Goal: Task Accomplishment & Management: Manage account settings

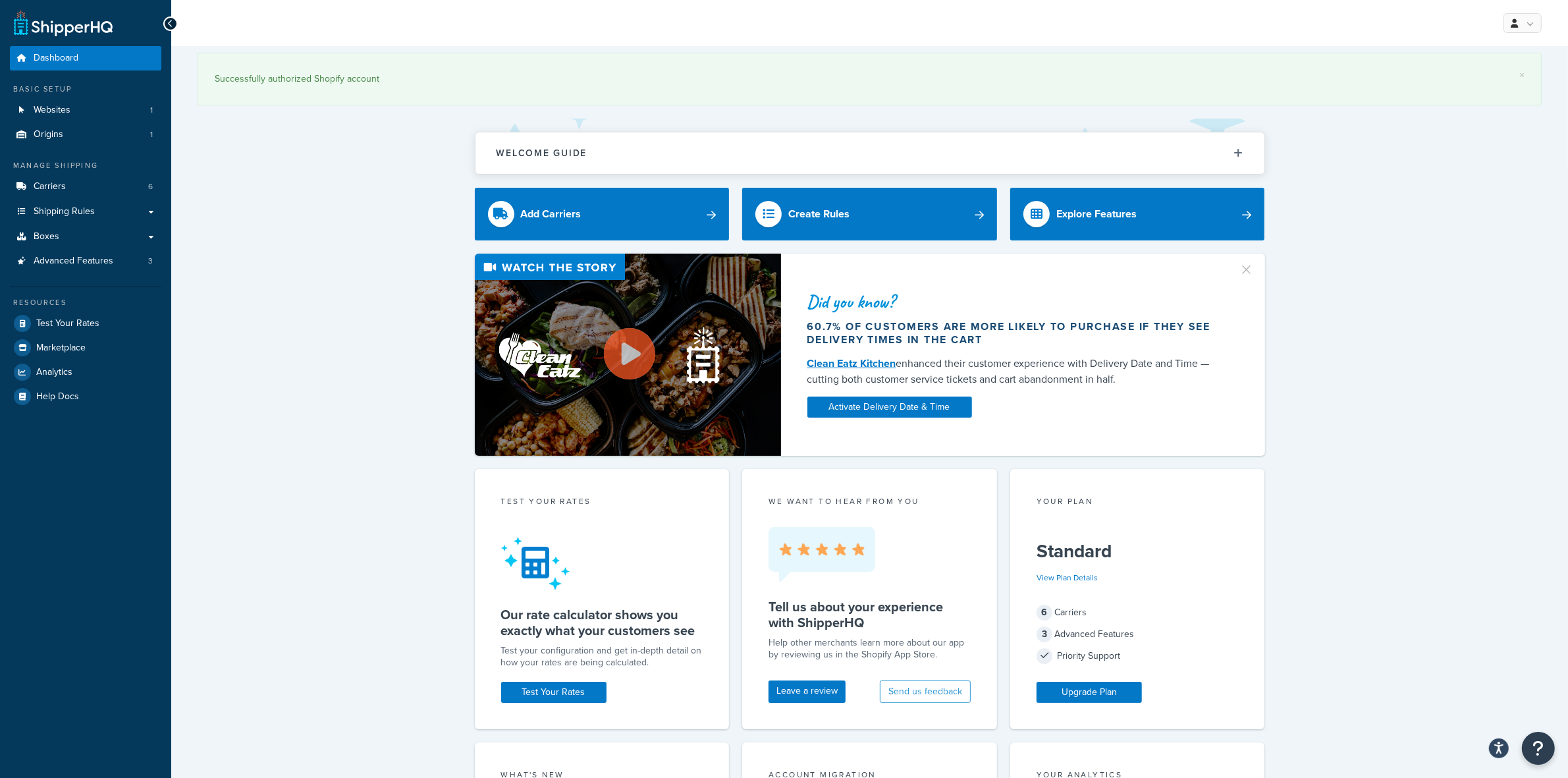
click at [56, 310] on div "Resources Test Your Rates Marketplace Analytics Help Docs" at bounding box center [85, 348] width 152 height 122
click at [61, 333] on link "Test Your Rates" at bounding box center [85, 324] width 152 height 24
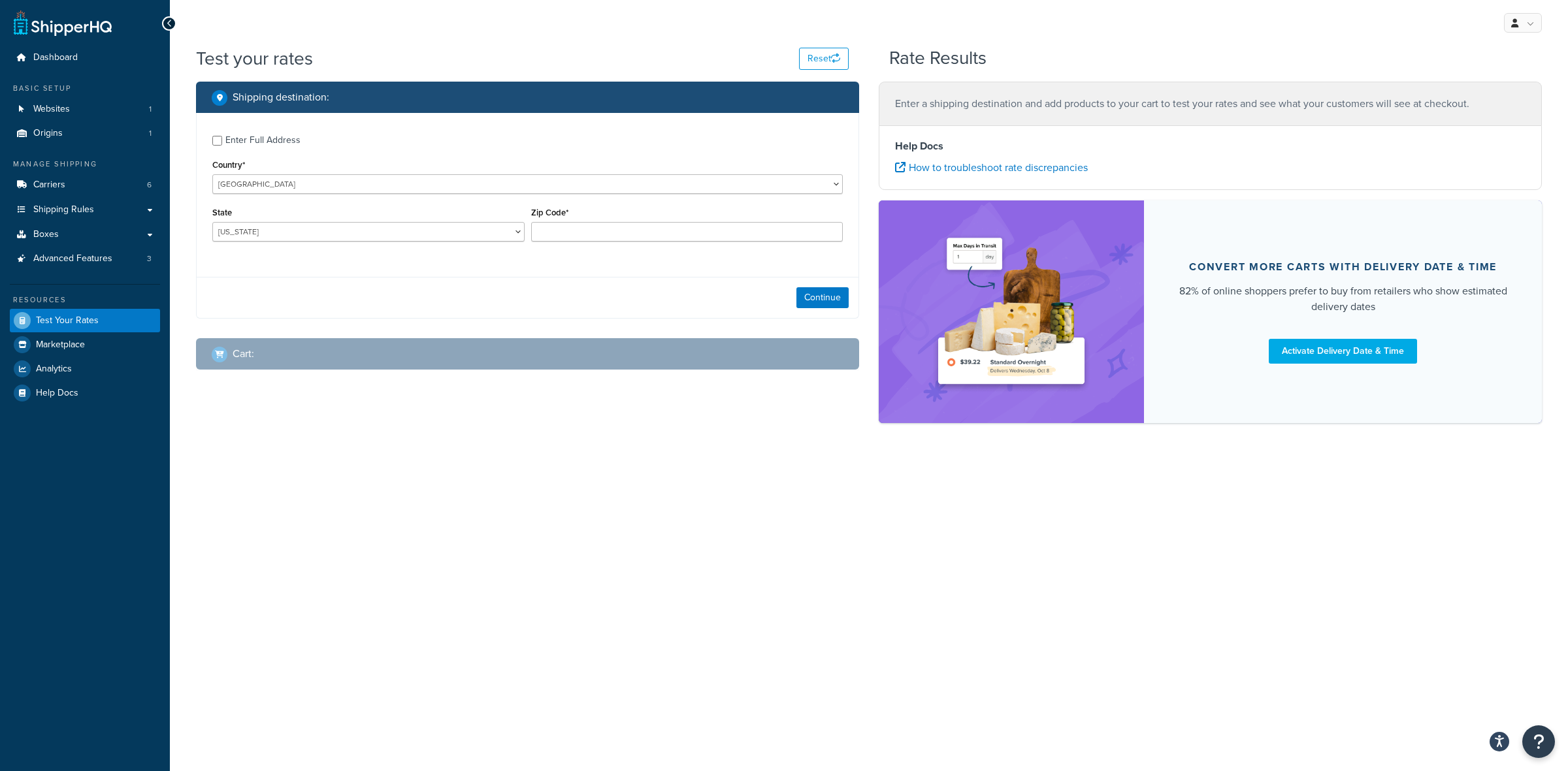
click at [252, 144] on div "Enter Full Address" at bounding box center [263, 140] width 75 height 18
click at [222, 144] on input "Enter Full Address" at bounding box center [217, 141] width 10 height 10
checkbox input "true"
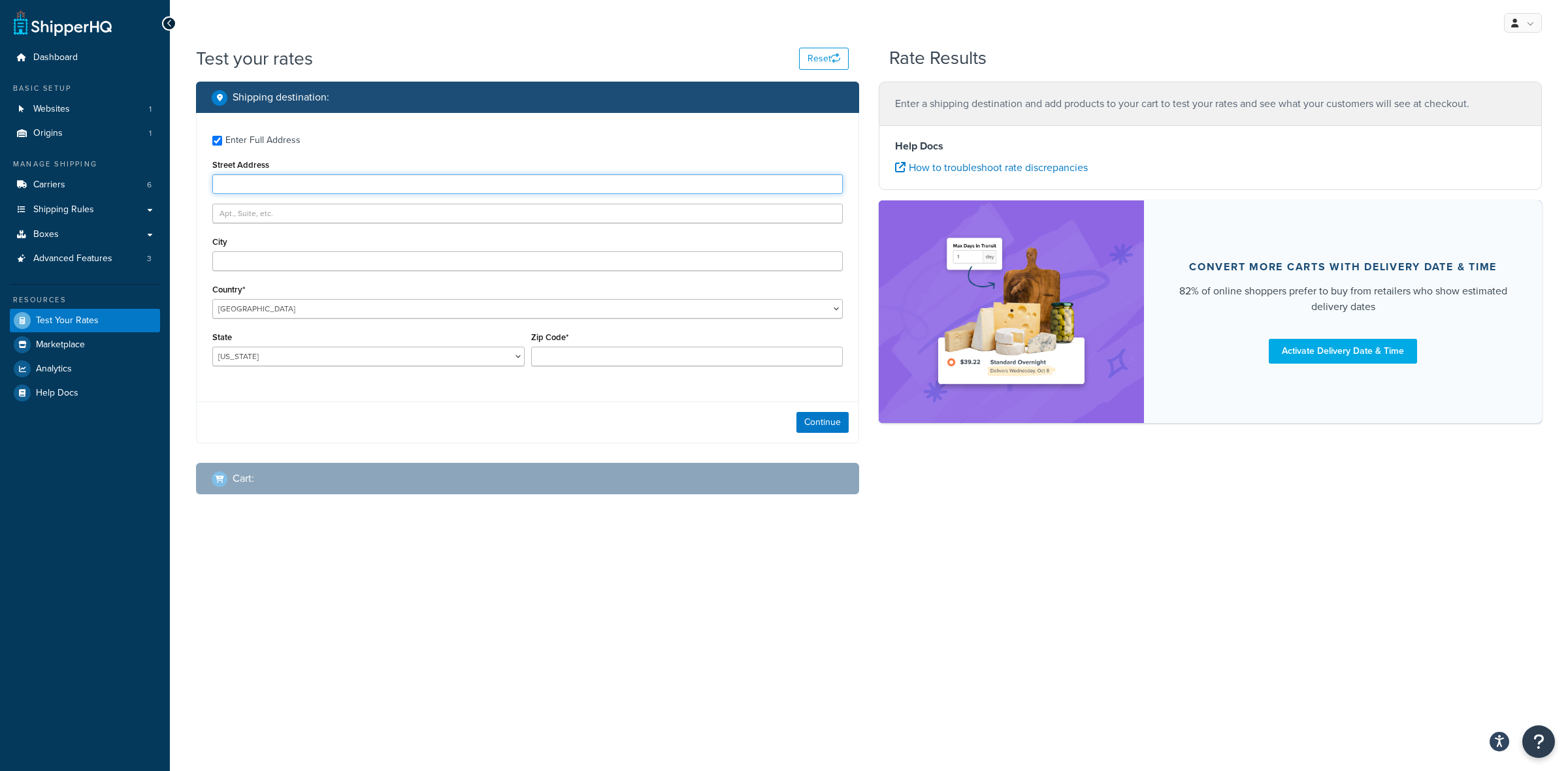
paste input "6410 W JEFFERSON BLVD STE 6"
type input "6410 W JEFFERSON BLVD STE 6"
paste input "FORT WAYNE,"
type input "FORT WAYNE,"
click at [340, 364] on select "Alabama Alaska American Samoa Arizona Arkansas Armed Forces Americas Armed Forc…" at bounding box center [369, 356] width 312 height 20
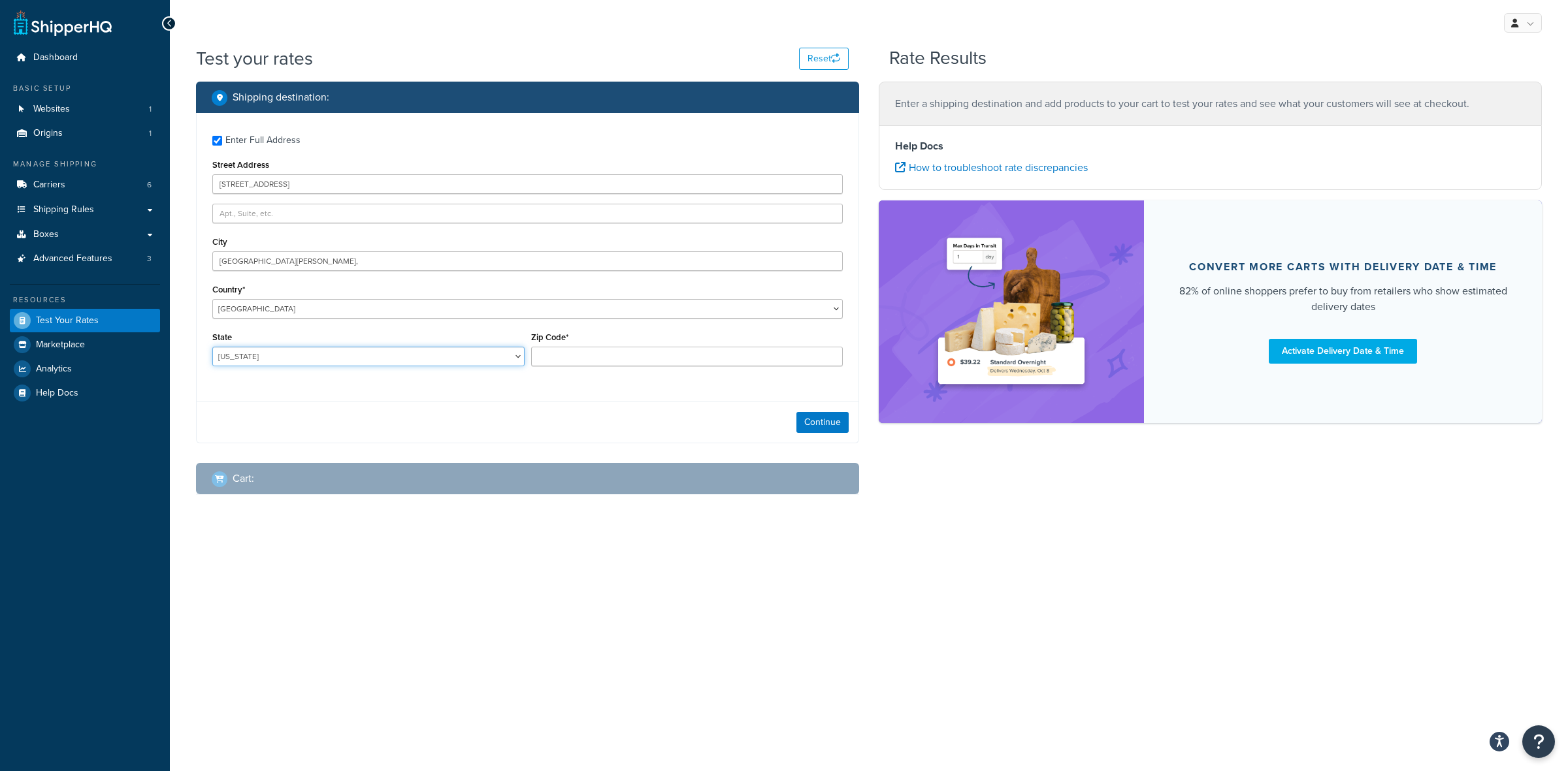
select select "IN"
click at [213, 347] on select "Alabama Alaska American Samoa Arizona Arkansas Armed Forces Americas Armed Forc…" at bounding box center [369, 356] width 312 height 20
paste input "46804-"
type input "46804"
click at [831, 424] on button "Continue" at bounding box center [822, 422] width 53 height 21
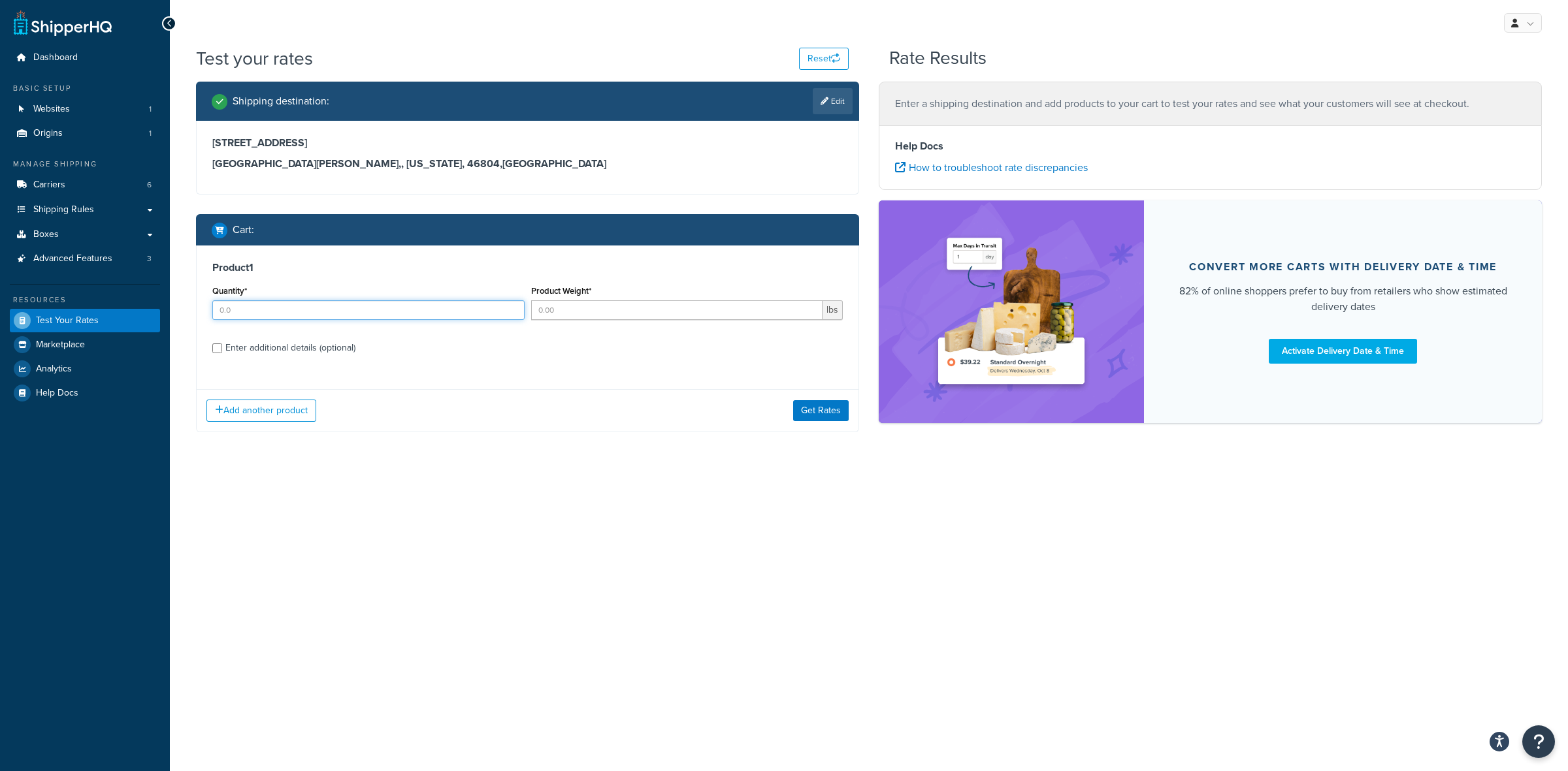
click at [282, 312] on input "Quantity*" at bounding box center [369, 310] width 312 height 20
click at [379, 305] on input "0" at bounding box center [369, 310] width 312 height 20
type input "5"
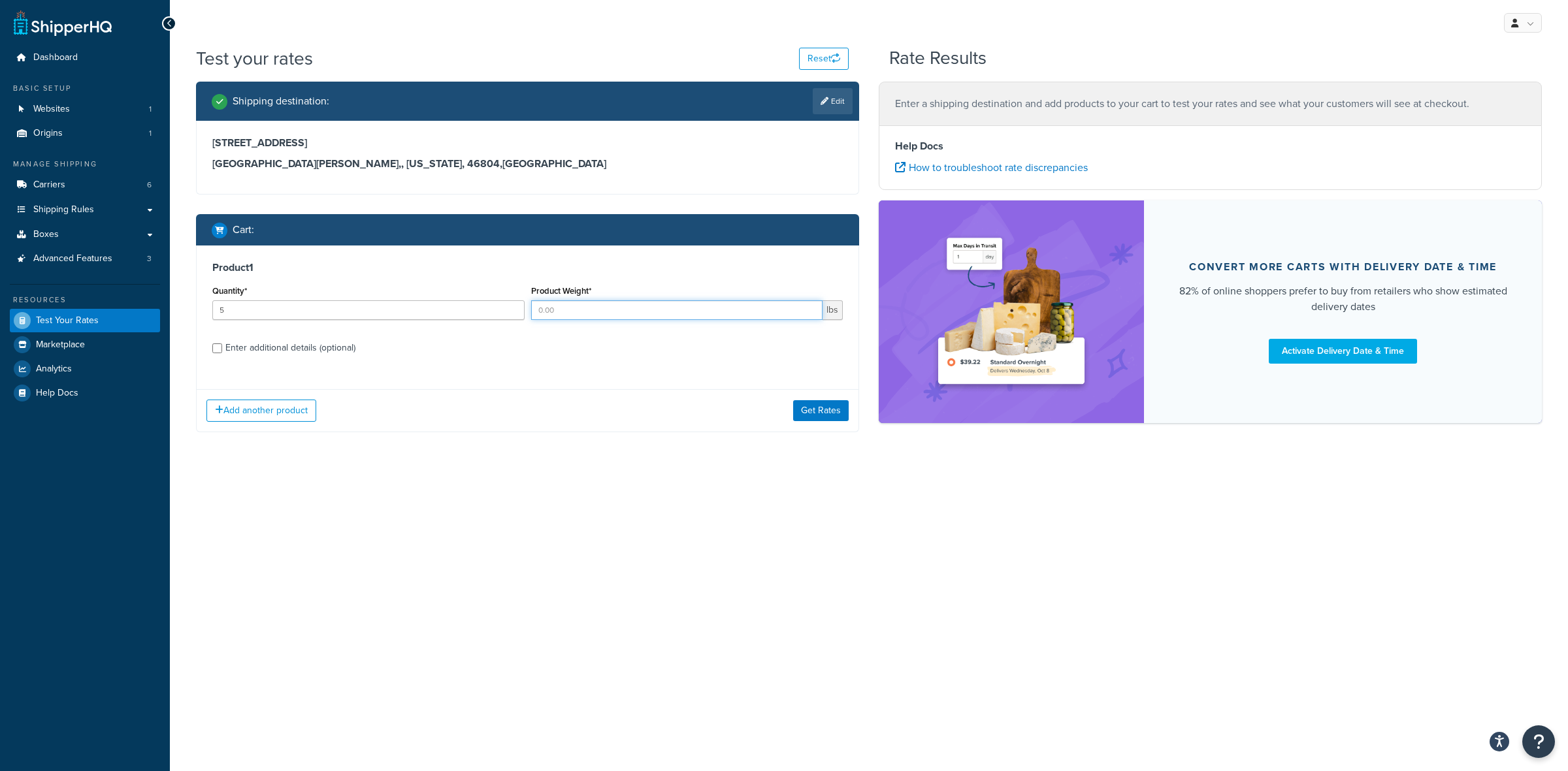
click at [653, 310] on input "Product Weight*" at bounding box center [677, 310] width 292 height 20
type input "1.75"
click at [255, 351] on div "Enter additional details (optional)" at bounding box center [290, 348] width 130 height 18
click at [222, 351] on input "Enter additional details (optional)" at bounding box center [217, 349] width 10 height 10
checkbox input "true"
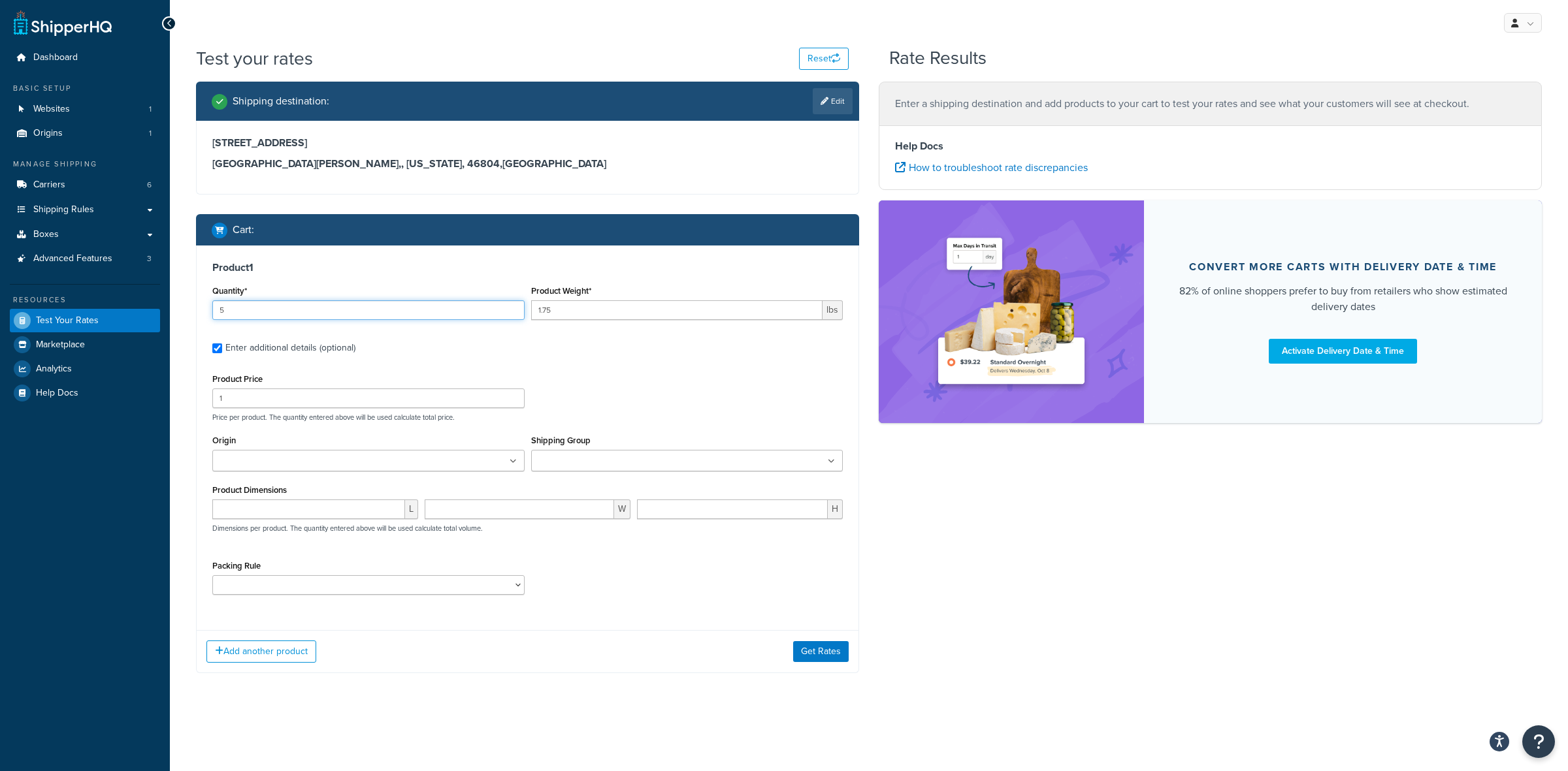
click at [243, 311] on input "5" at bounding box center [369, 310] width 312 height 20
type input "30"
click at [283, 399] on input "1" at bounding box center [369, 398] width 312 height 20
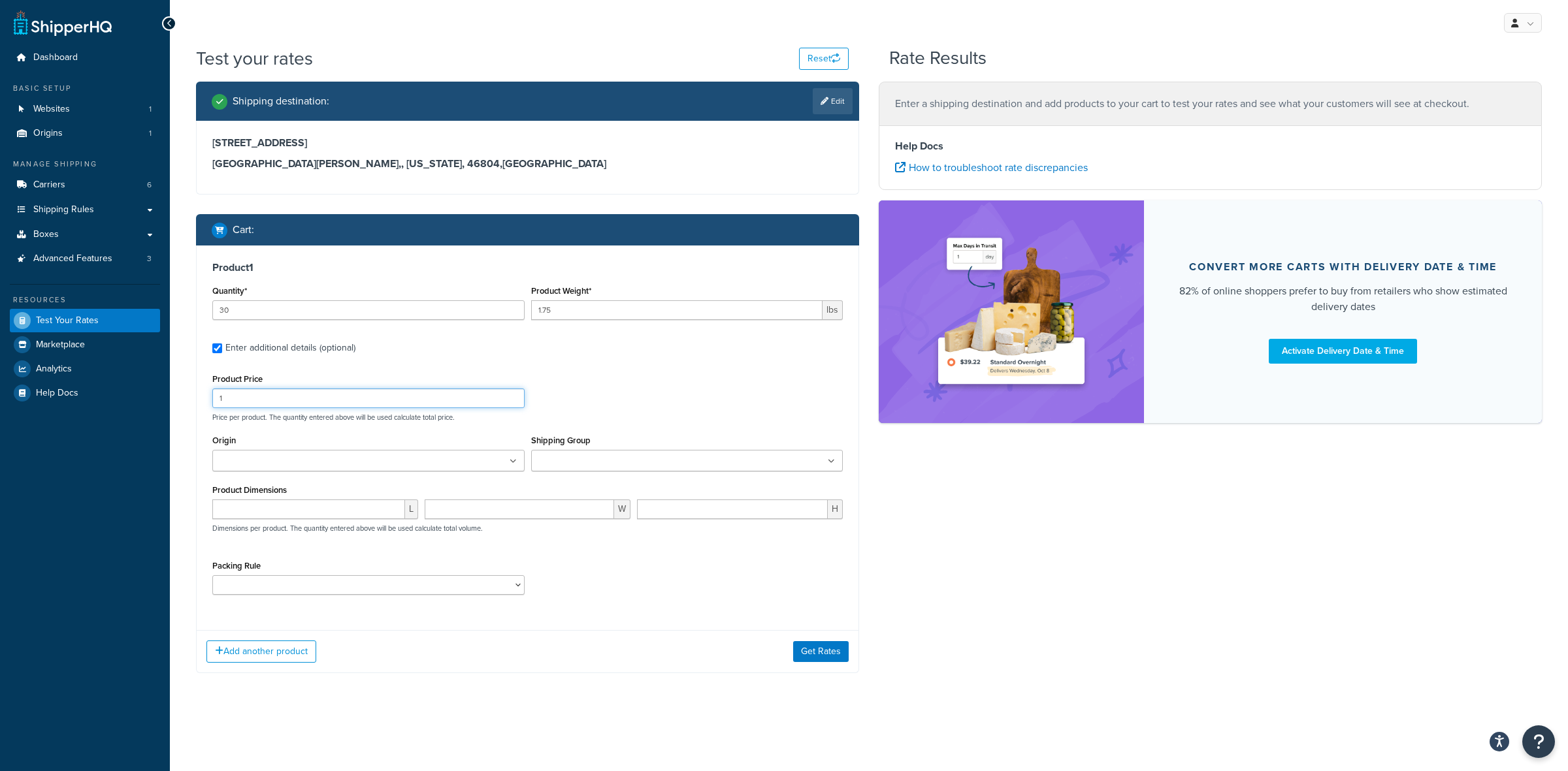
click at [283, 399] on input "1" at bounding box center [369, 398] width 312 height 20
type input "21"
click at [347, 462] on ul at bounding box center [369, 460] width 312 height 21
click at [621, 458] on input "Shipping Group" at bounding box center [592, 461] width 115 height 14
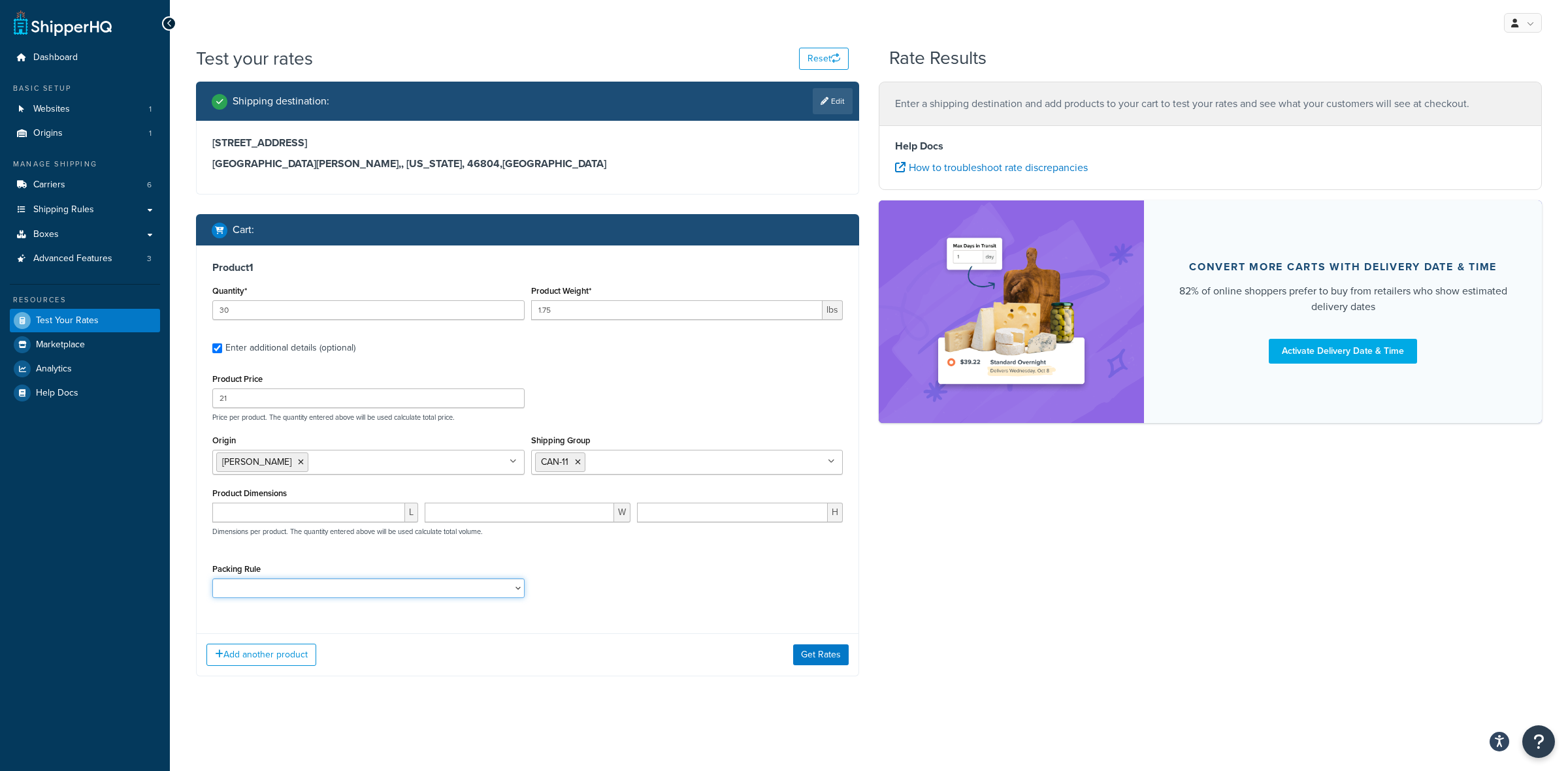
click at [365, 583] on select "ACC-CCK ACC-LIN-CER/HANG ACC-NAIL BRUSH CAN-11 CAN-11-TST CAN-26 CAN-3 DIF-KIT …" at bounding box center [369, 588] width 312 height 20
select select "77343"
click at [213, 580] on select "ACC-CCK ACC-LIN-CER/HANG ACC-NAIL BRUSH CAN-11 CAN-11-TST CAN-26 CAN-3 DIF-KIT …" at bounding box center [369, 588] width 312 height 20
click at [296, 652] on button "Add another product" at bounding box center [261, 655] width 110 height 22
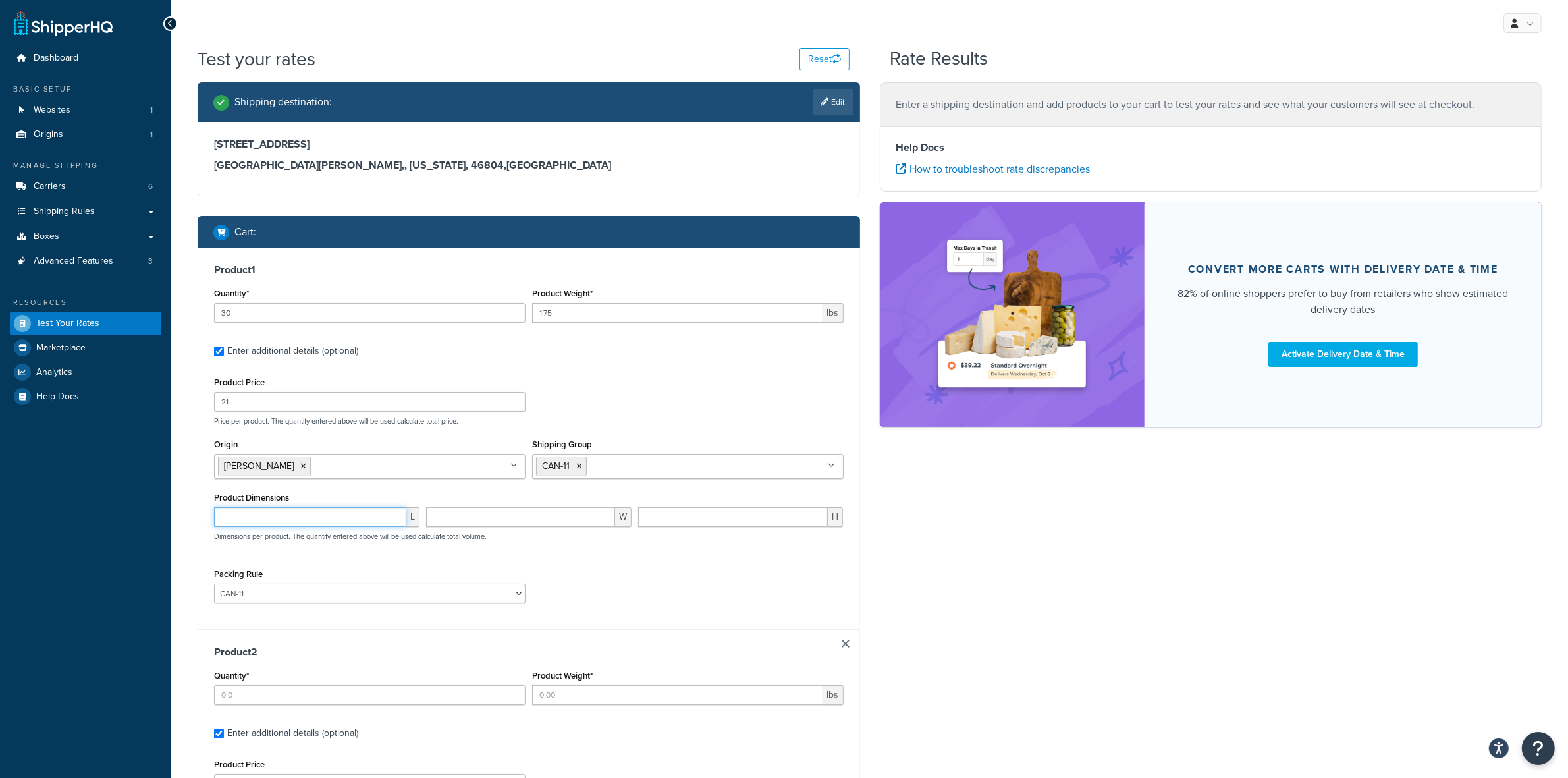
click at [257, 508] on input "number" at bounding box center [311, 517] width 193 height 20
click at [239, 693] on input "Quantity*" at bounding box center [370, 695] width 311 height 20
type input "5"
click at [554, 692] on input "Product Weight*" at bounding box center [677, 695] width 291 height 20
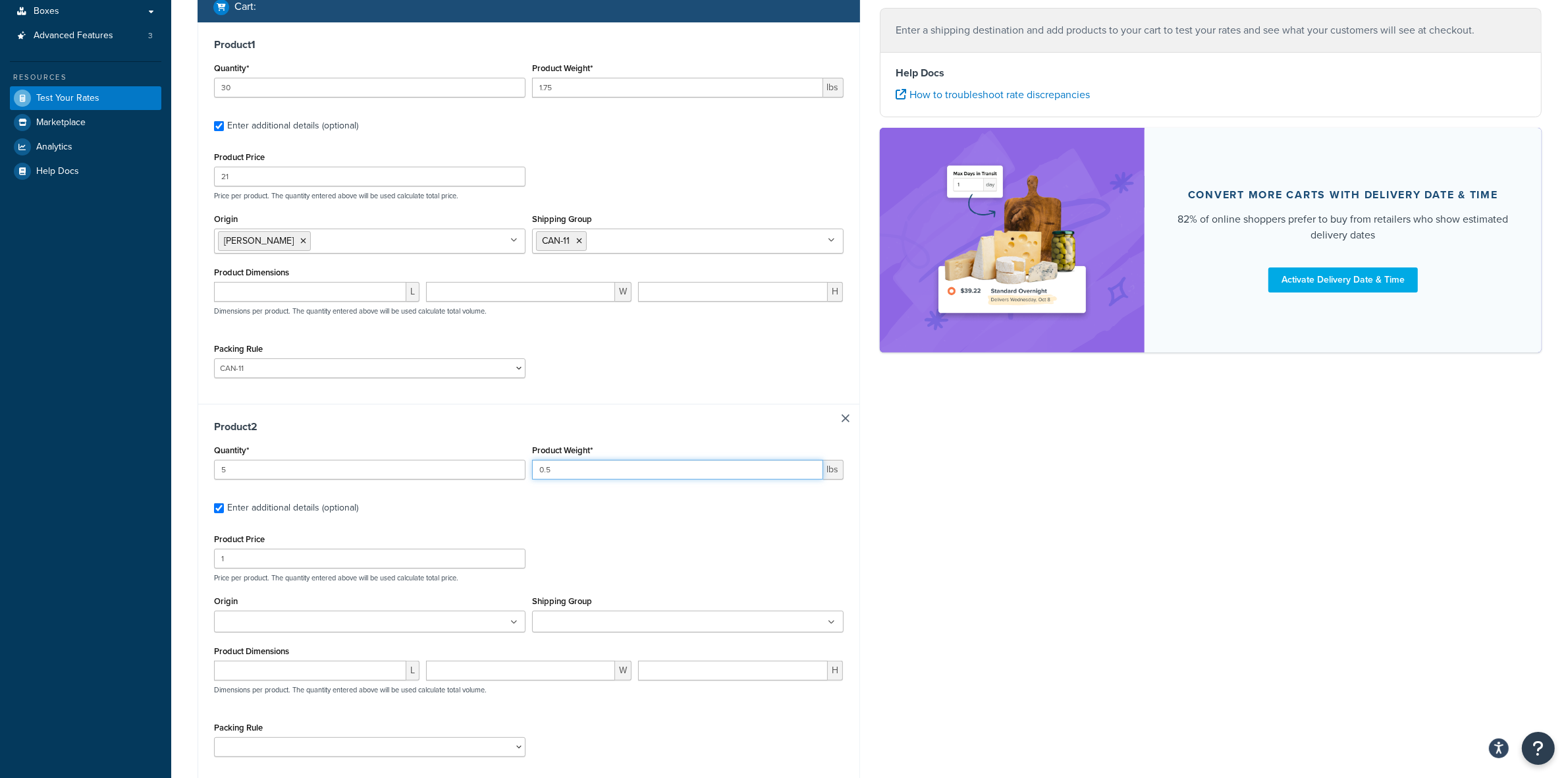
scroll to position [247, 0]
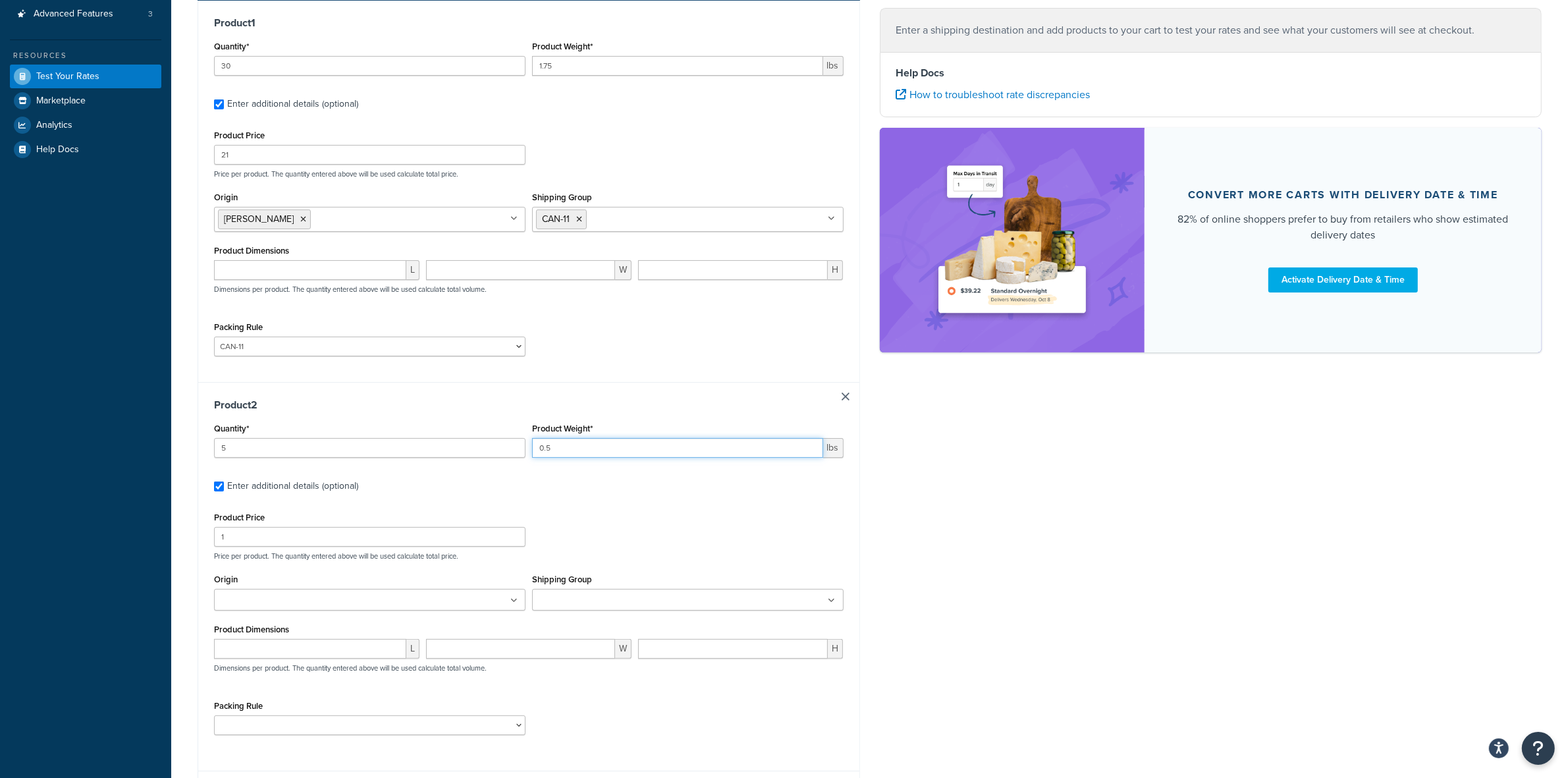
type input "0.5"
click at [304, 540] on input "1" at bounding box center [370, 537] width 311 height 20
type input "0"
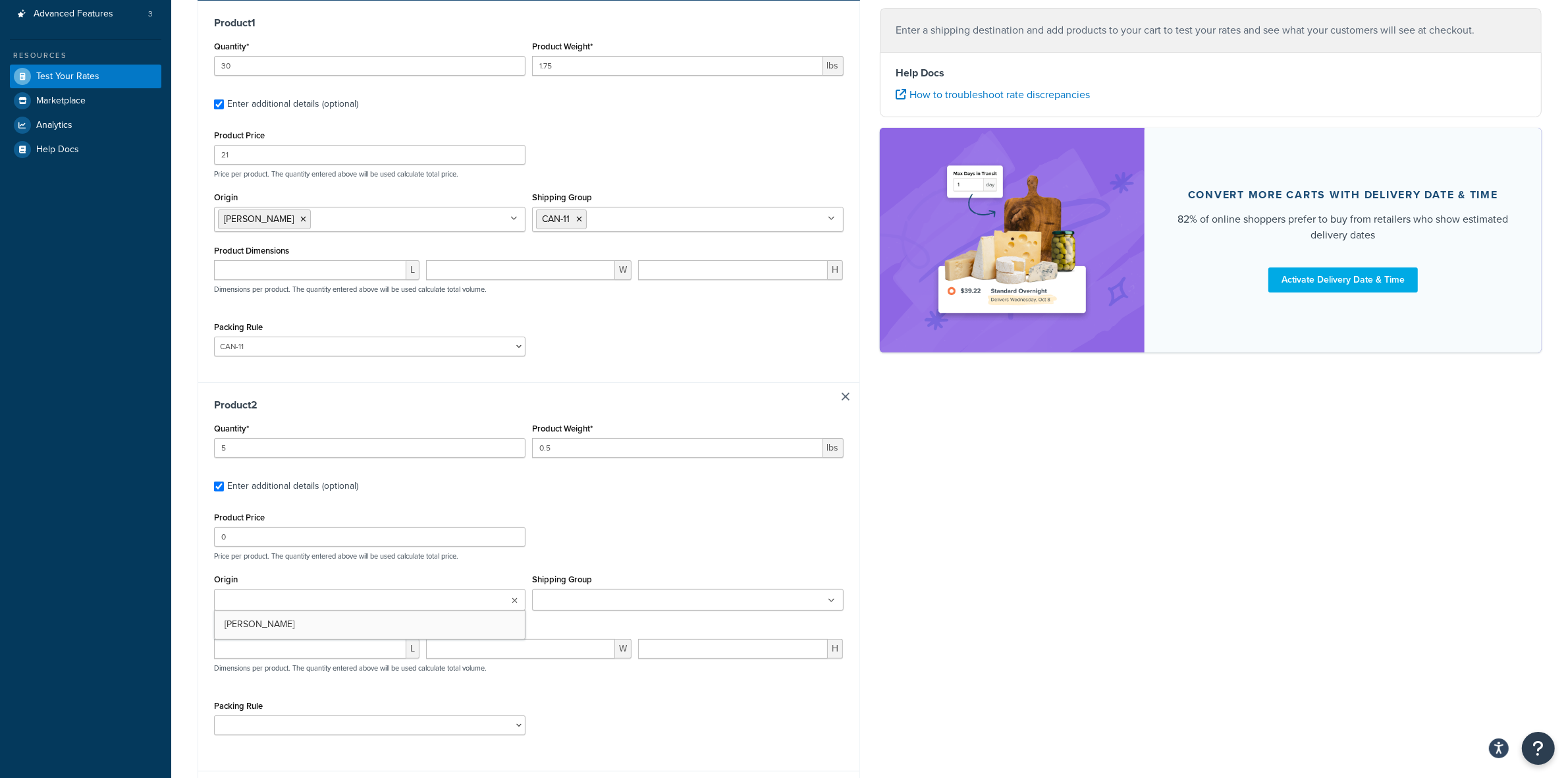
click at [355, 605] on ul at bounding box center [370, 600] width 311 height 22
click at [644, 593] on ul at bounding box center [688, 600] width 311 height 22
click at [950, 559] on div "Shipping destination : Edit 6410 W JEFFERSON BLVD STE 6 FORT WAYNE,, Indiana, 4…" at bounding box center [870, 336] width 1364 height 1002
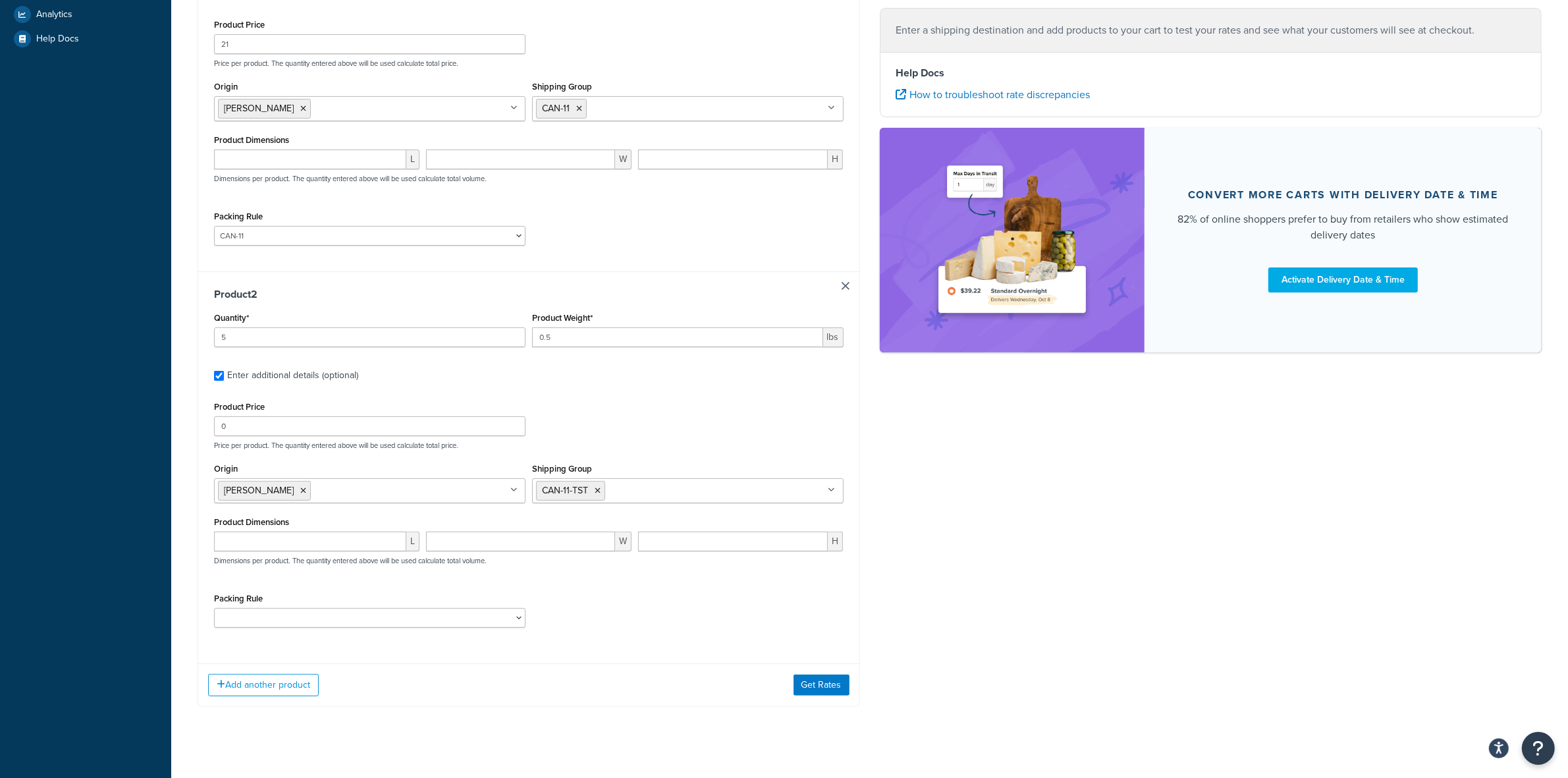
scroll to position [376, 0]
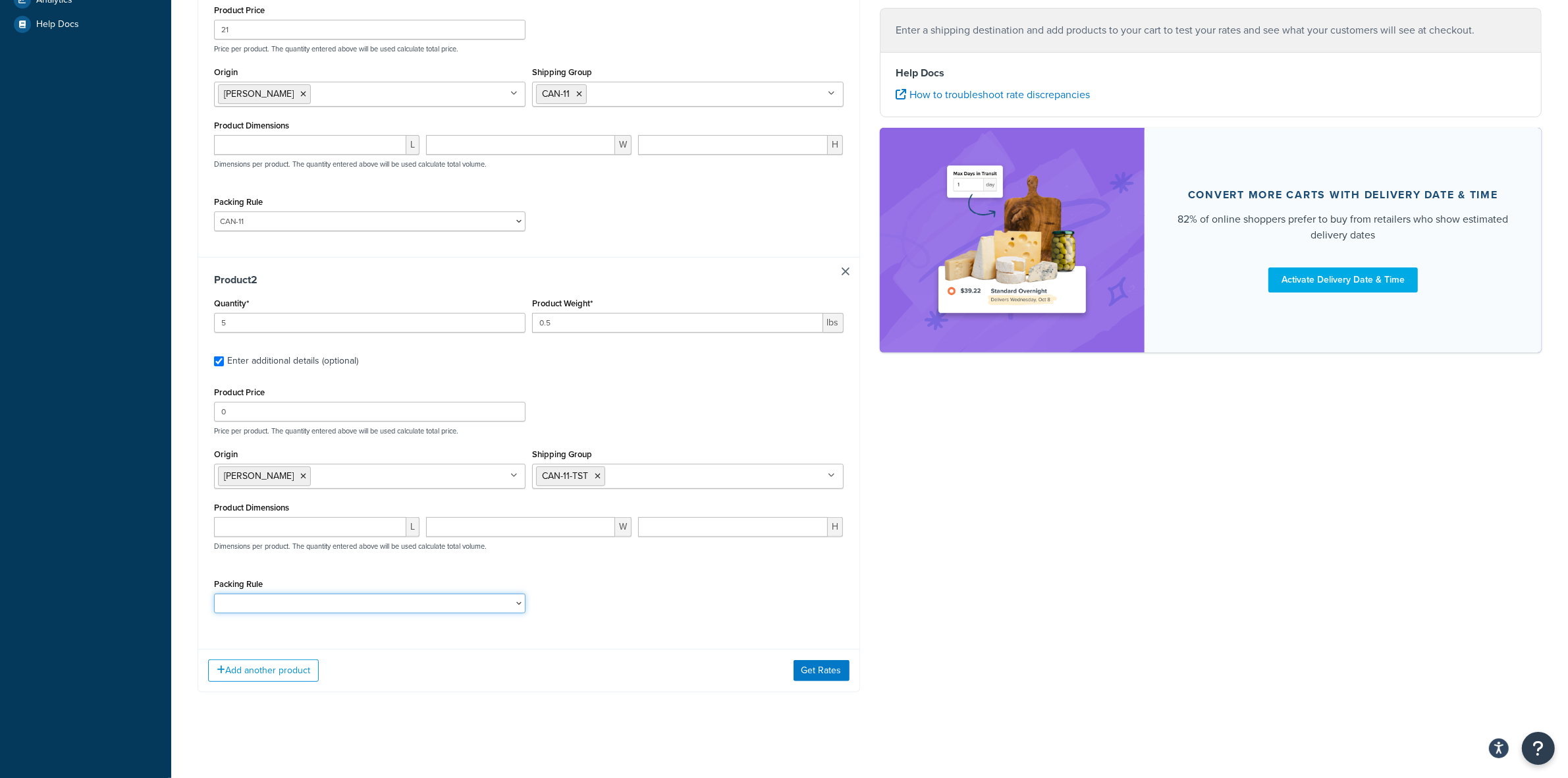
click at [262, 601] on select "ACC-CCK ACC-LIN-CER/HANG ACC-NAIL BRUSH CAN-11 CAN-11-TST CAN-26 CAN-3 DIF-KIT …" at bounding box center [370, 603] width 311 height 20
select select "81543"
click at [214, 593] on select "ACC-CCK ACC-LIN-CER/HANG ACC-NAIL BRUSH CAN-11 CAN-11-TST CAN-26 CAN-3 DIF-KIT …" at bounding box center [370, 603] width 311 height 20
click at [776, 609] on div "Packing Rule ACC-CCK ACC-LIN-CER/HANG ACC-NAIL BRUSH CAN-11 CAN-11-TST CAN-26 C…" at bounding box center [529, 600] width 636 height 48
click at [258, 674] on button "Add another product" at bounding box center [263, 671] width 111 height 22
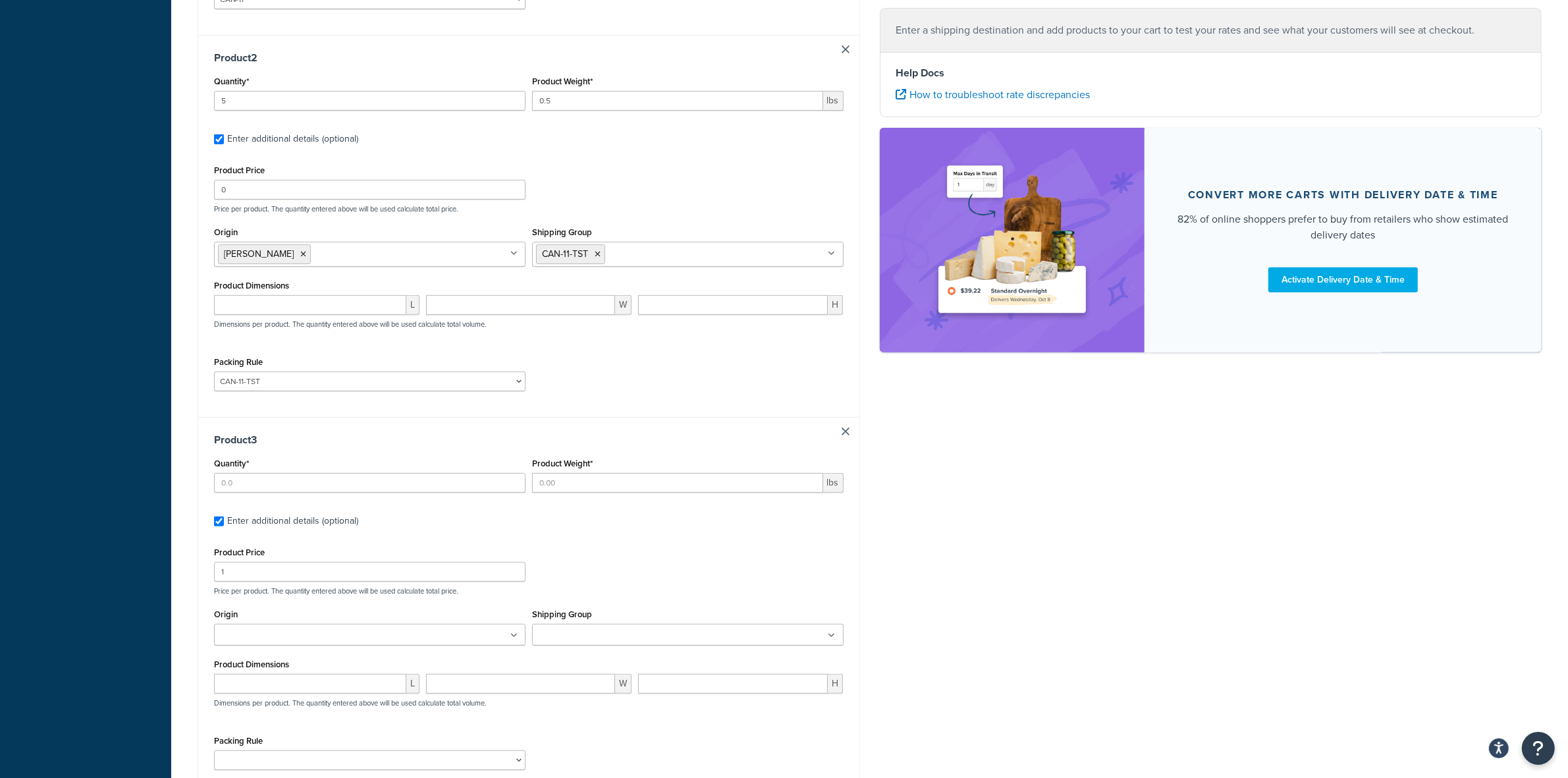
scroll to position [601, 0]
click at [351, 475] on input "Quantity*" at bounding box center [370, 477] width 311 height 20
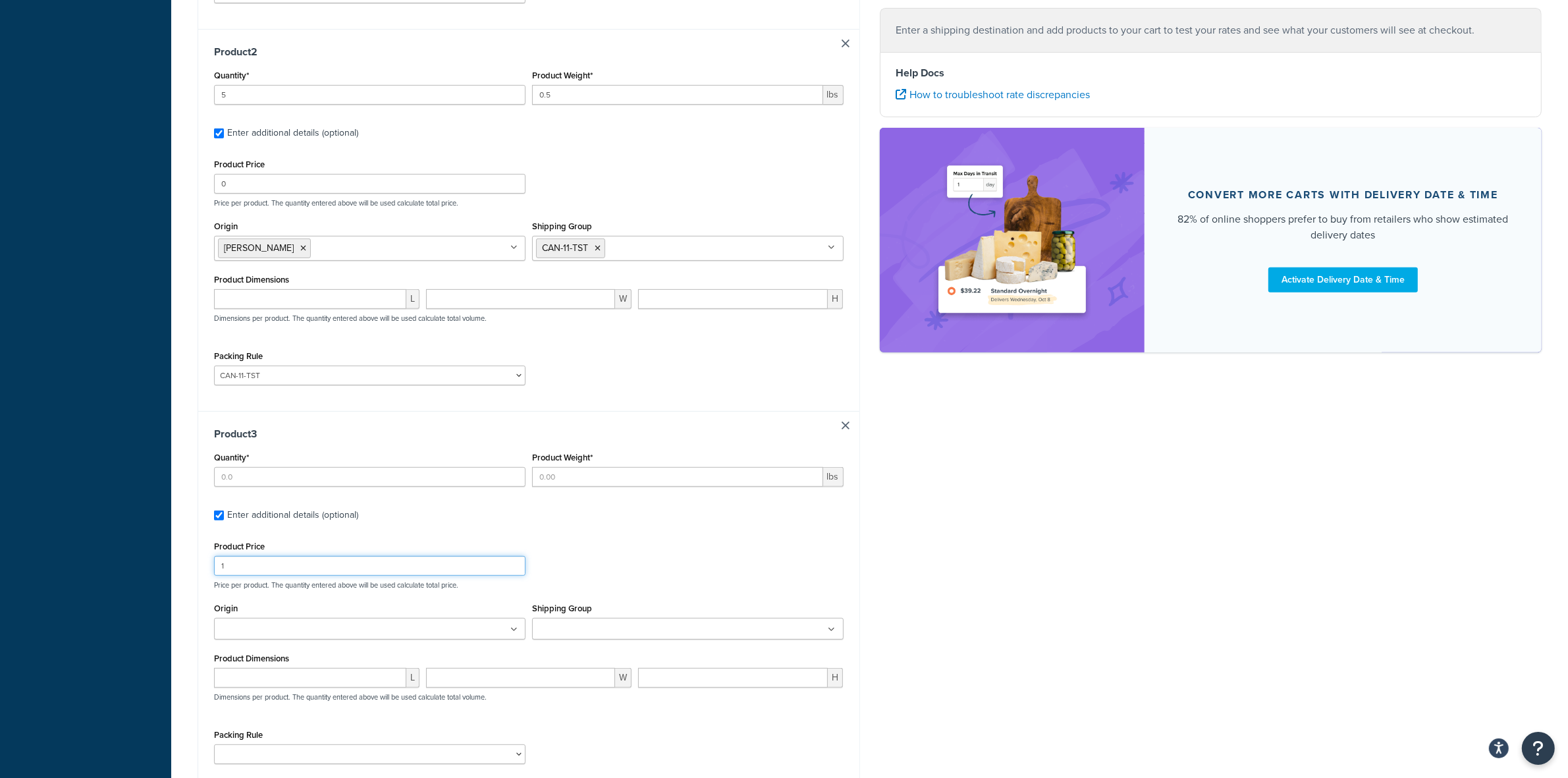
click at [262, 570] on div "Product Price 1" at bounding box center [370, 557] width 311 height 39
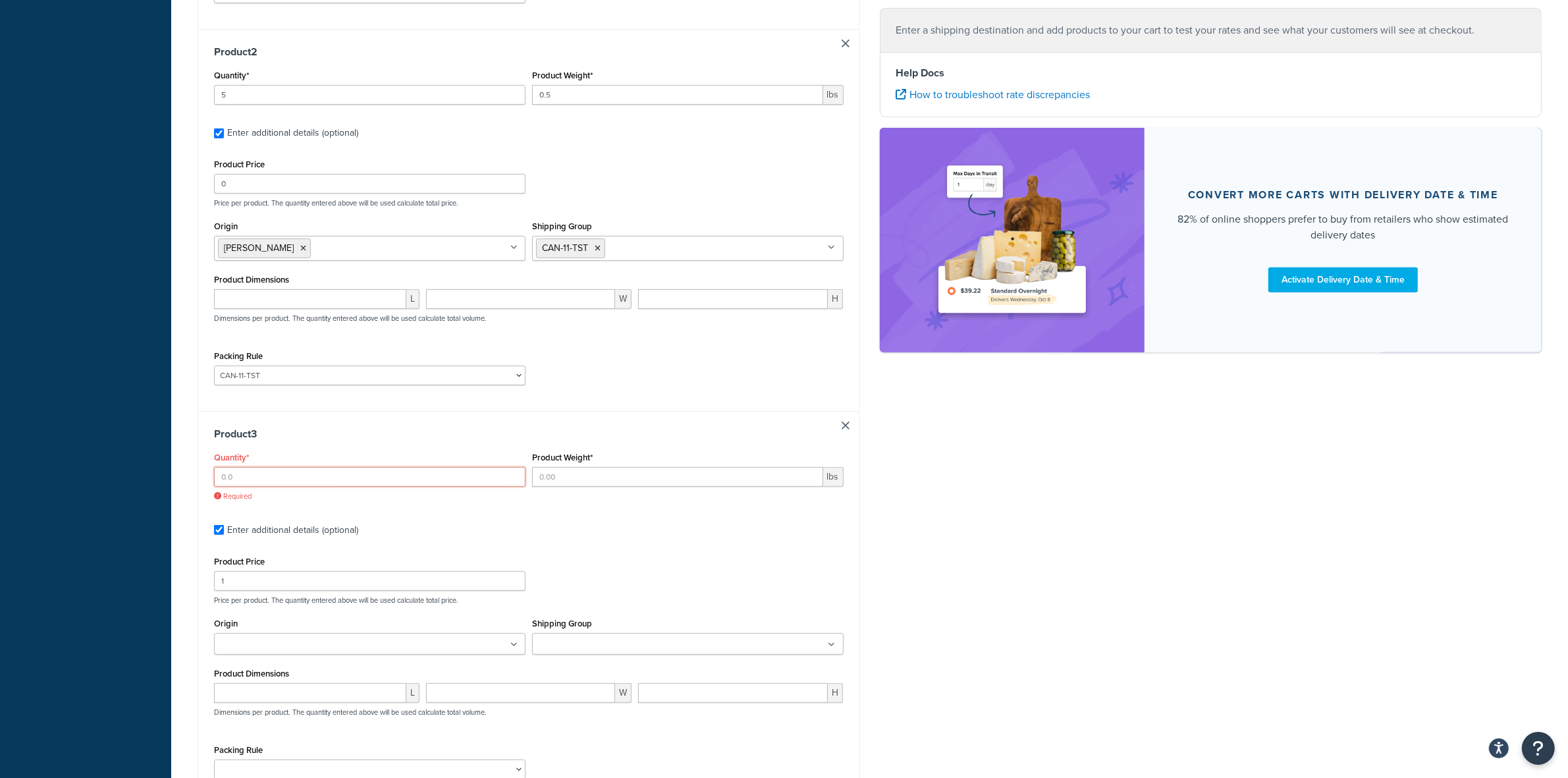
click at [268, 483] on input "Quantity*" at bounding box center [370, 477] width 311 height 20
type input "12"
click at [633, 473] on input "Product Weight*" at bounding box center [677, 477] width 291 height 20
type input ".33"
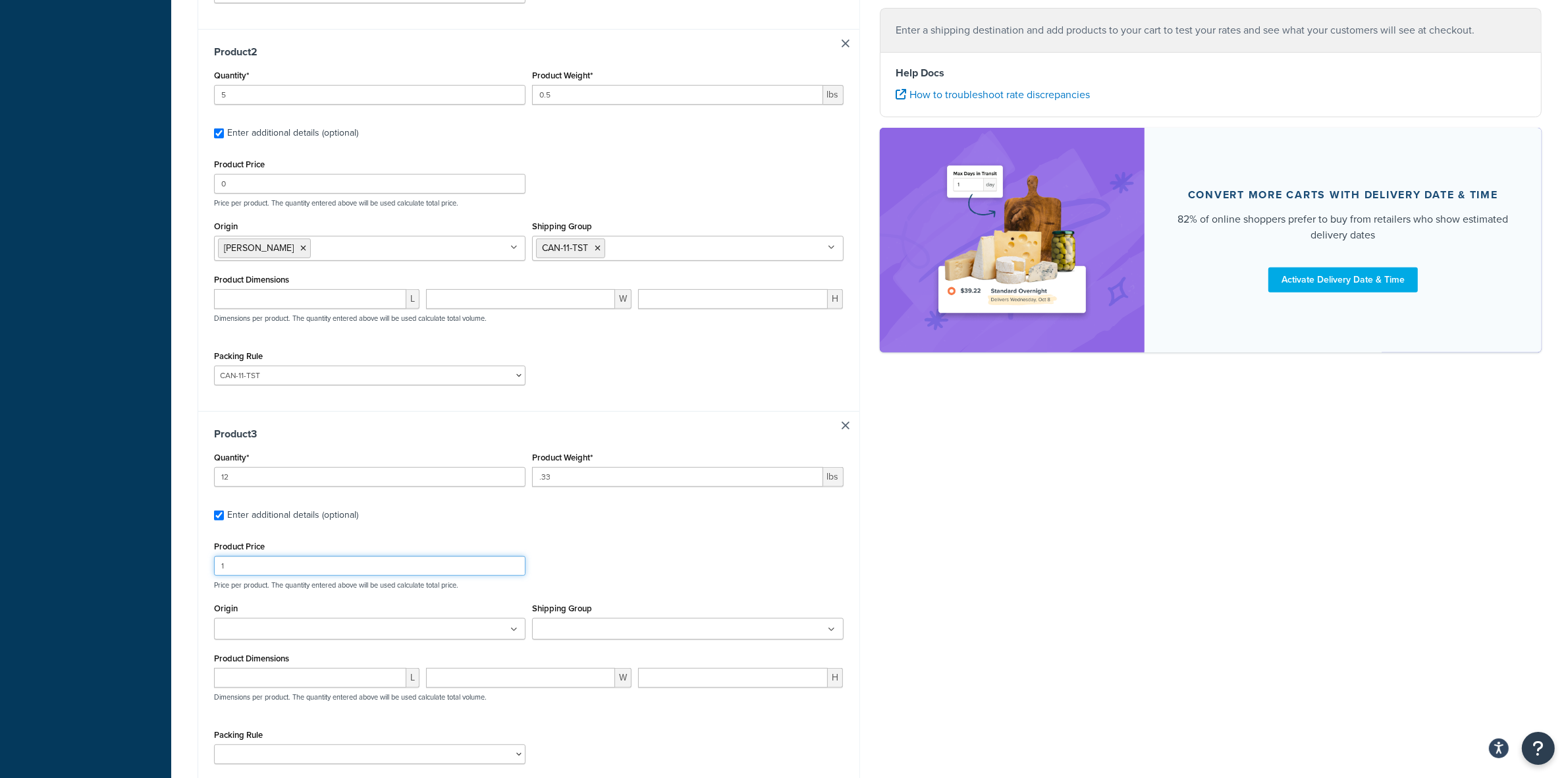
click at [339, 564] on input "1" at bounding box center [370, 566] width 311 height 20
type input "10"
click at [308, 626] on input "Origin" at bounding box center [276, 630] width 116 height 14
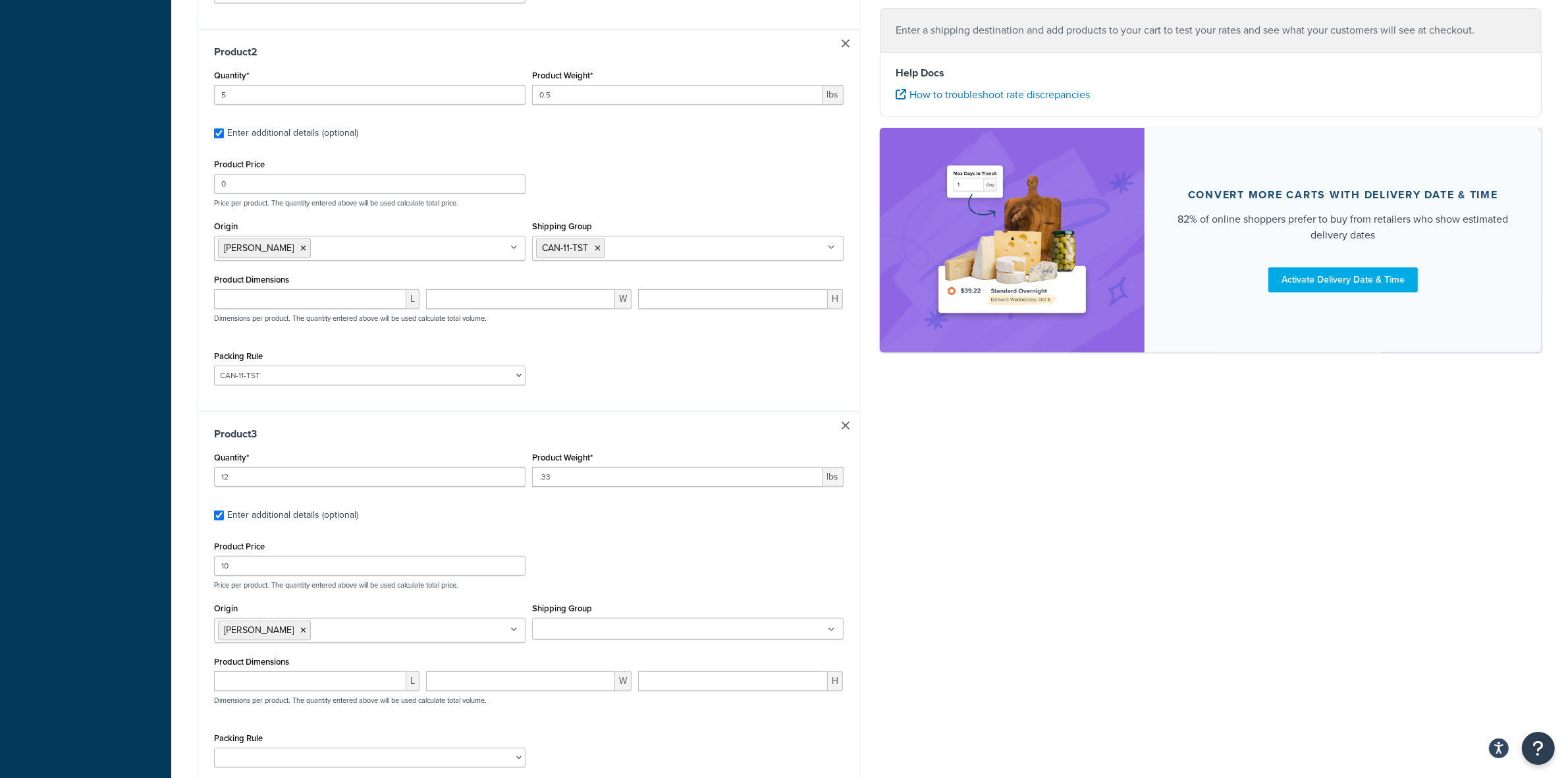
click at [646, 631] on ul at bounding box center [688, 629] width 311 height 22
click at [964, 598] on div "Shipping destination : Edit 6410 W JEFFERSON BLVD STE 6 FORT WAYNE,, Indiana, 4…" at bounding box center [870, 174] width 1364 height 1384
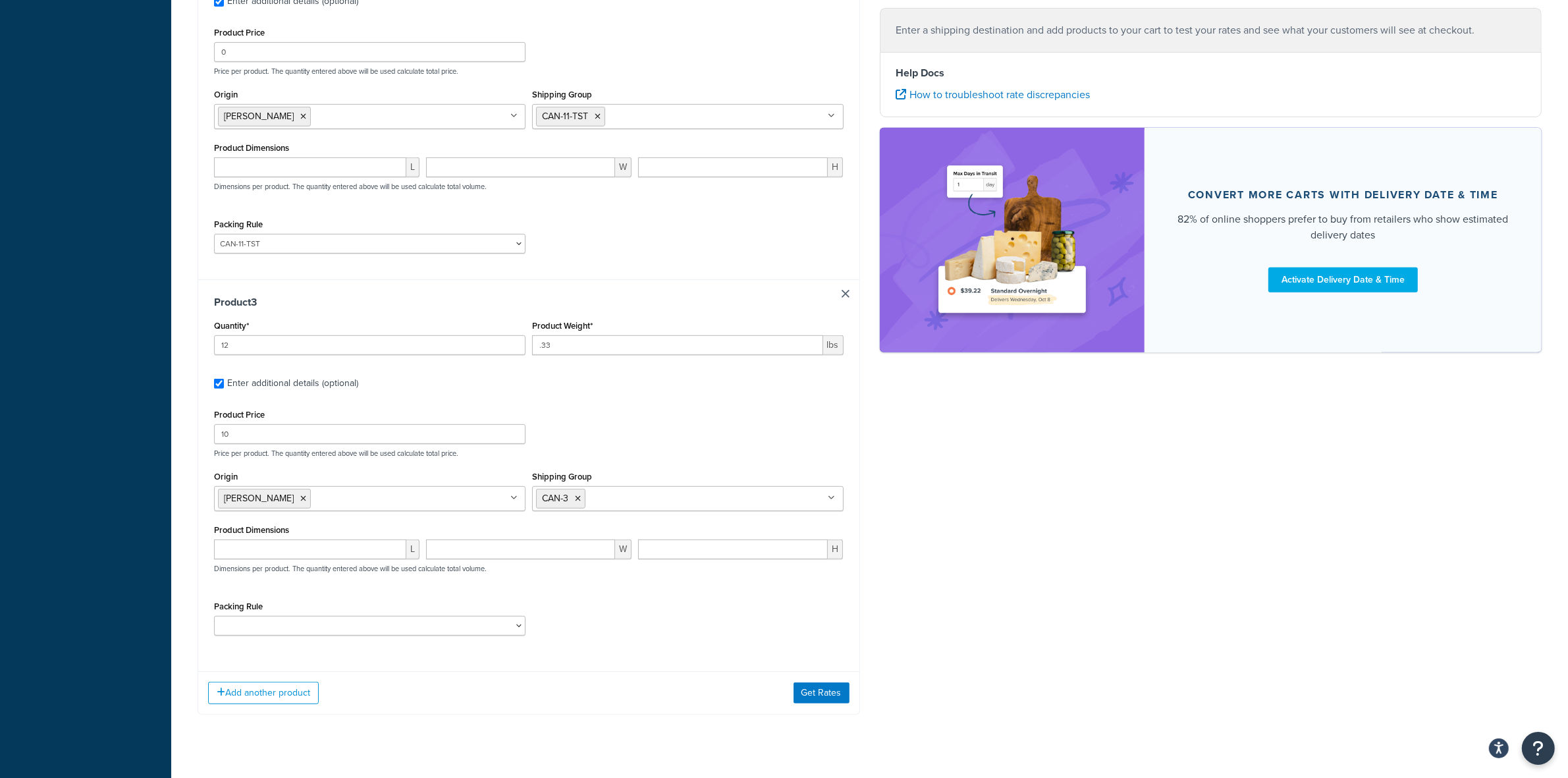
scroll to position [760, 0]
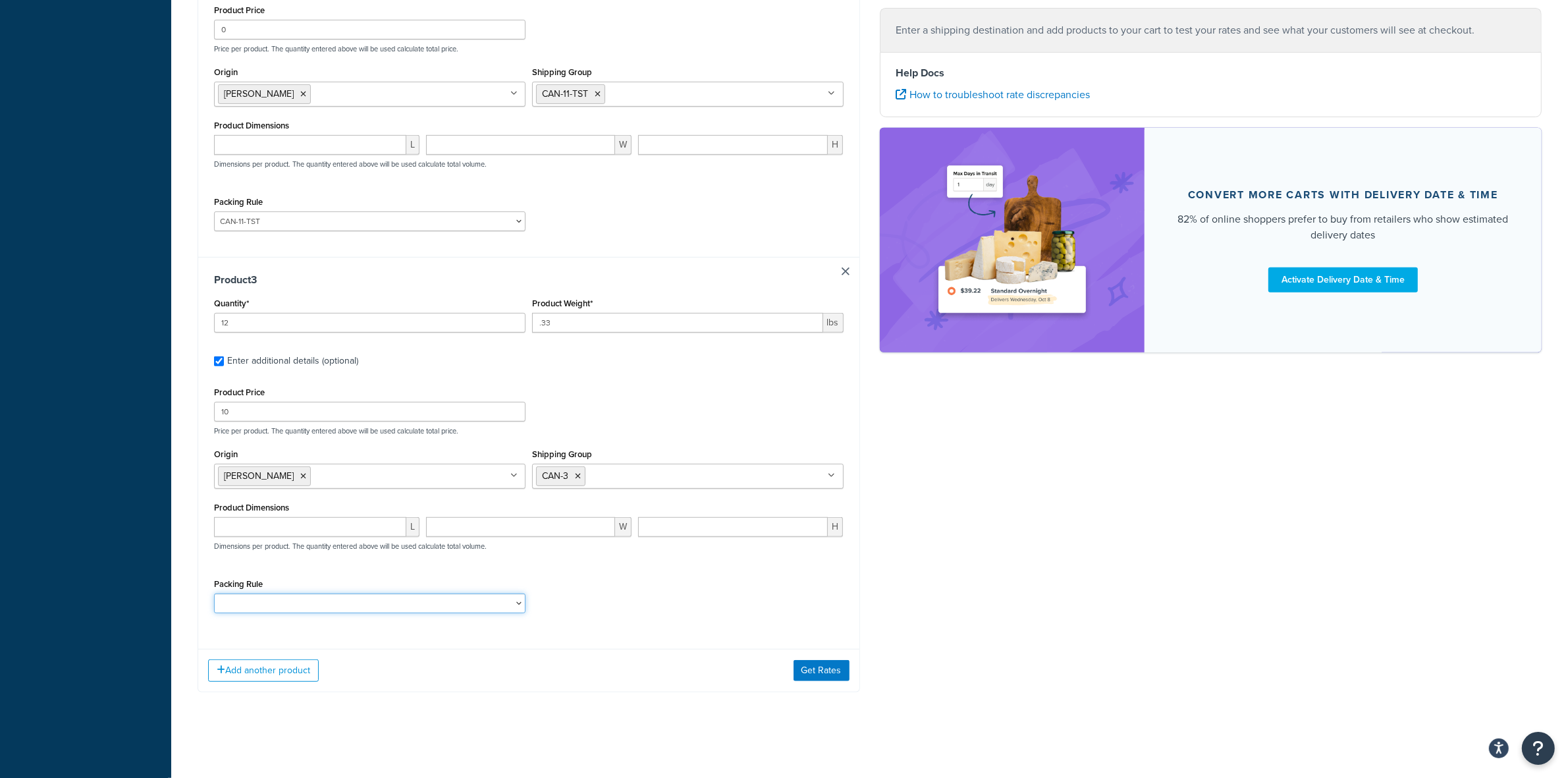
click at [514, 594] on select "ACC-CCK ACC-LIN-CER/HANG ACC-NAIL BRUSH CAN-11 CAN-11-TST CAN-26 CAN-3 DIF-KIT …" at bounding box center [370, 603] width 311 height 20
select select "77355"
click at [214, 593] on select "ACC-CCK ACC-LIN-CER/HANG ACC-NAIL BRUSH CAN-11 CAN-11-TST CAN-26 CAN-3 DIF-KIT …" at bounding box center [370, 603] width 311 height 20
click at [791, 590] on div "Packing Rule ACC-CCK ACC-LIN-CER/HANG ACC-NAIL BRUSH CAN-11 CAN-11-TST CAN-26 C…" at bounding box center [529, 600] width 636 height 48
click at [815, 663] on button "Get Rates" at bounding box center [822, 670] width 56 height 21
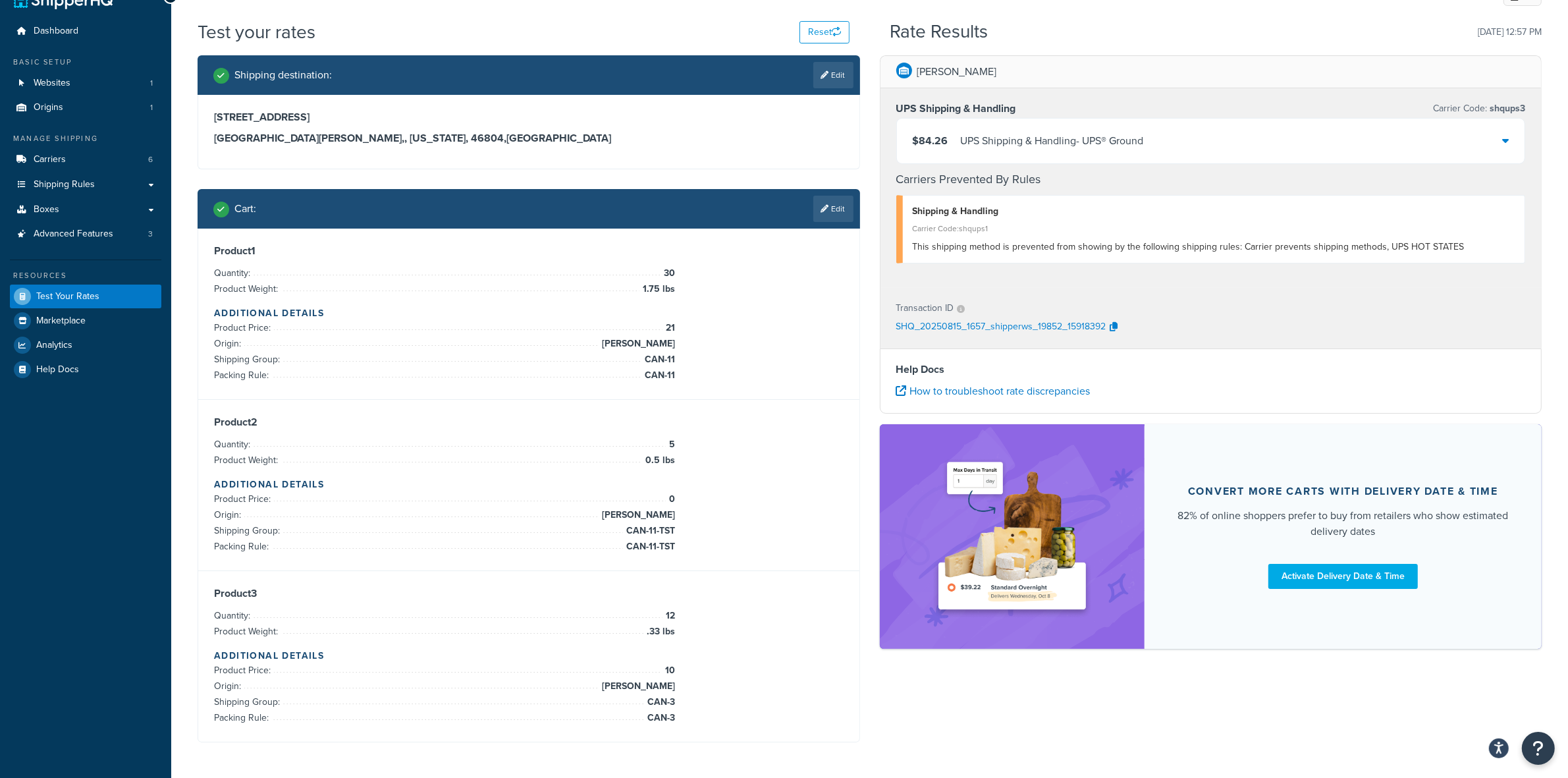
scroll to position [0, 0]
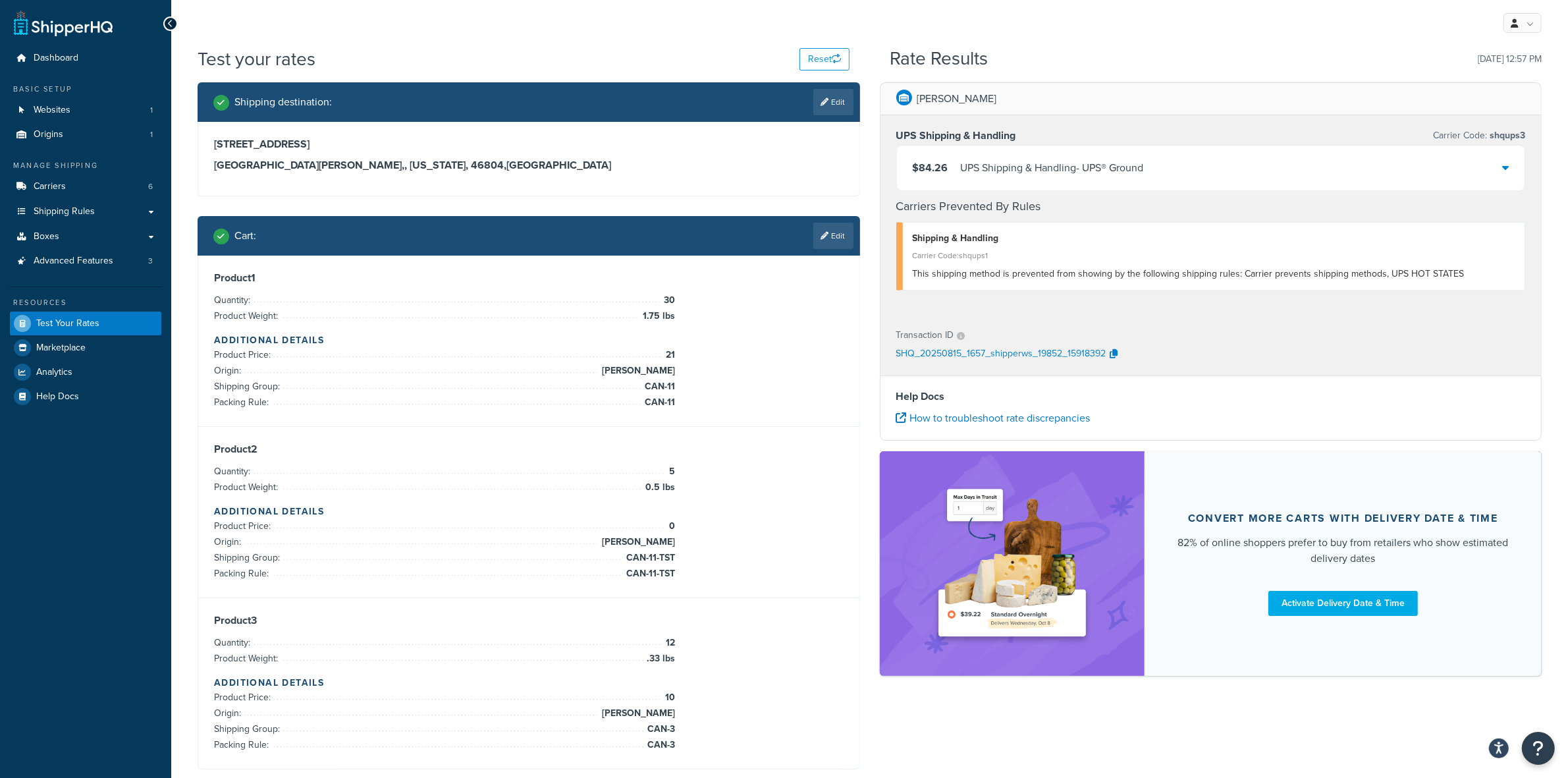
click at [1196, 163] on div "$84.26 UPS Shipping & Handling - UPS® Ground" at bounding box center [1211, 168] width 628 height 45
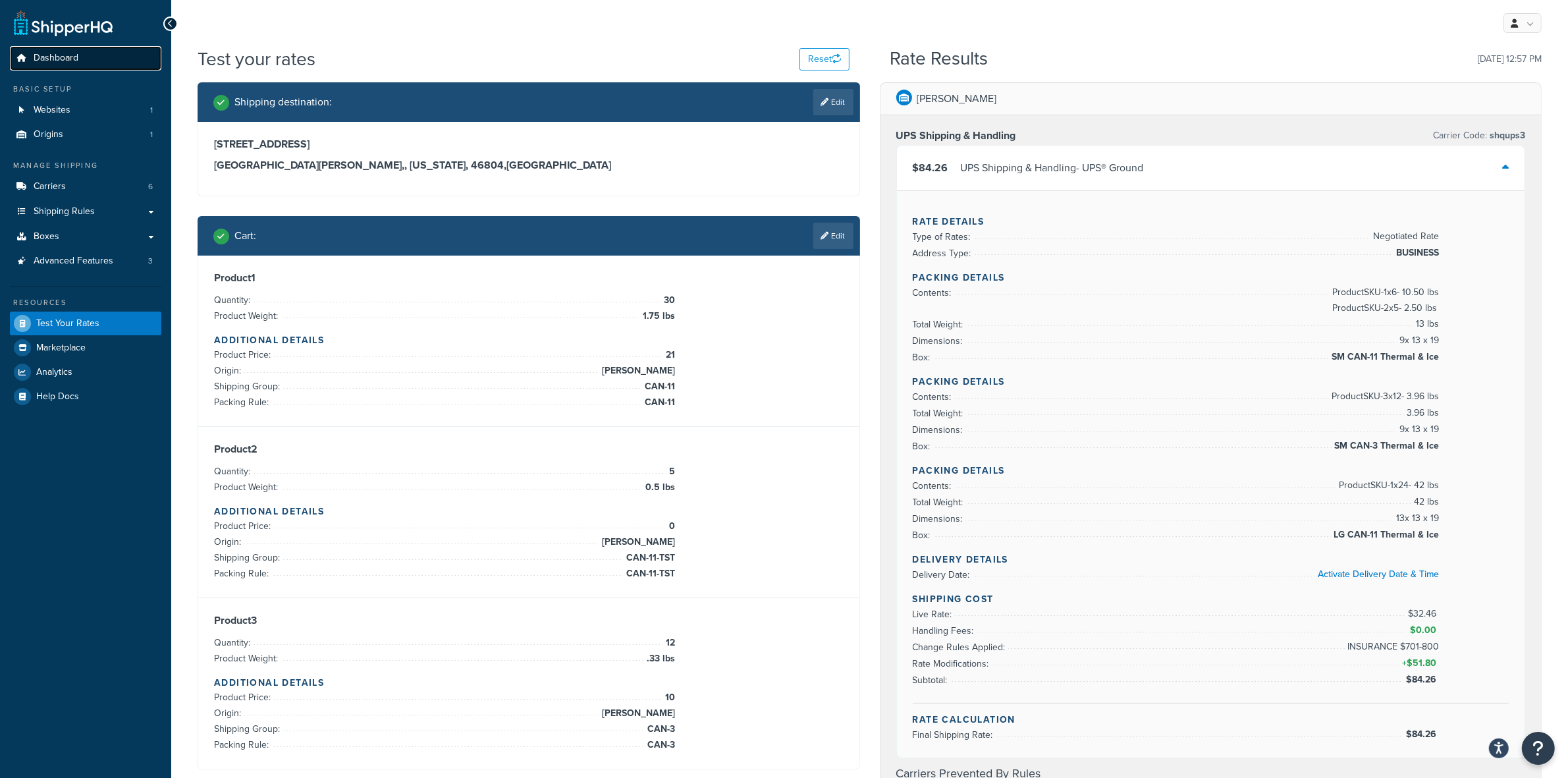
click at [69, 60] on span "Dashboard" at bounding box center [56, 59] width 45 height 11
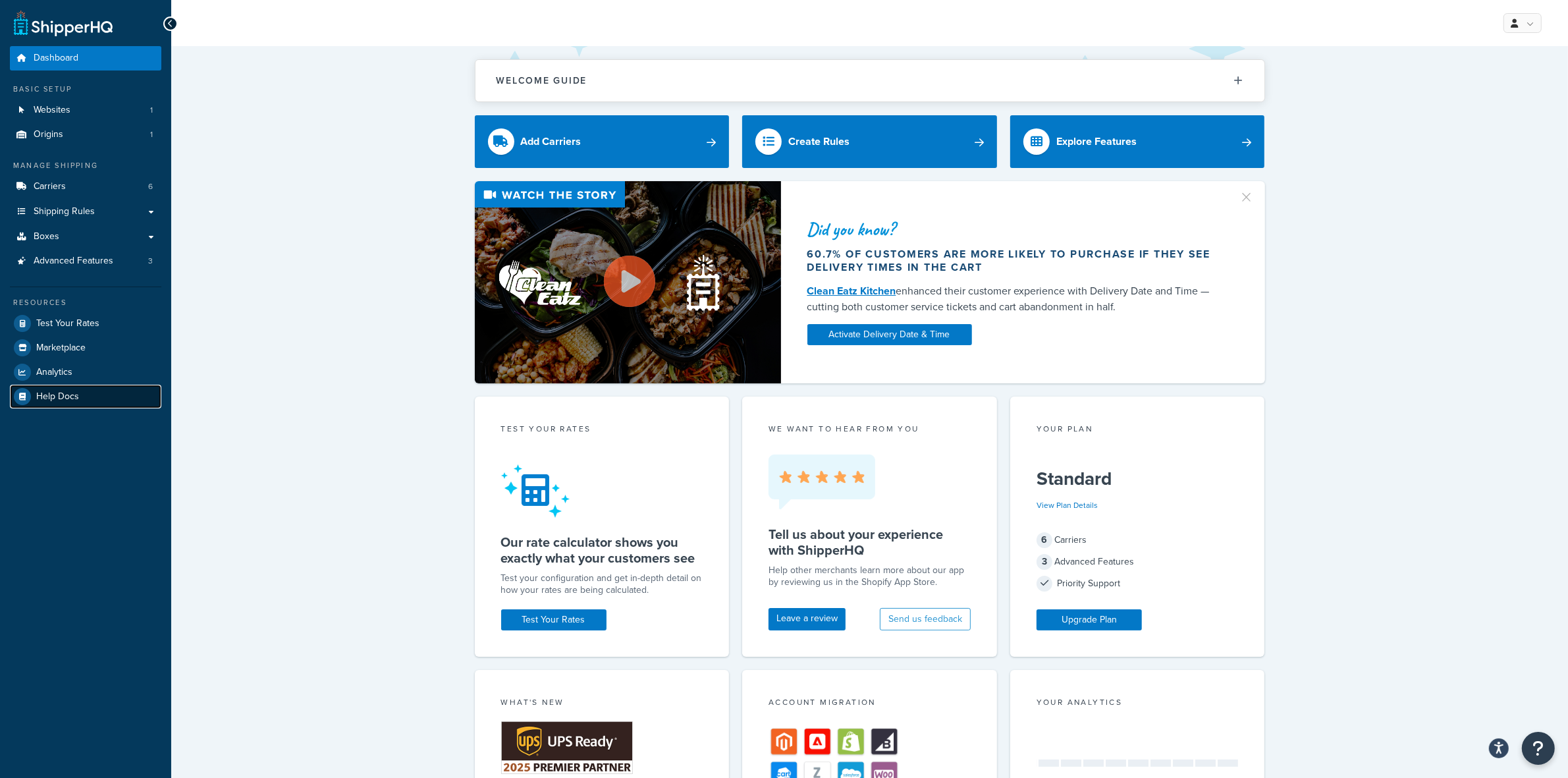
click at [50, 393] on span "Help Docs" at bounding box center [57, 397] width 43 height 11
click at [63, 323] on span "Test Your Rates" at bounding box center [67, 324] width 63 height 11
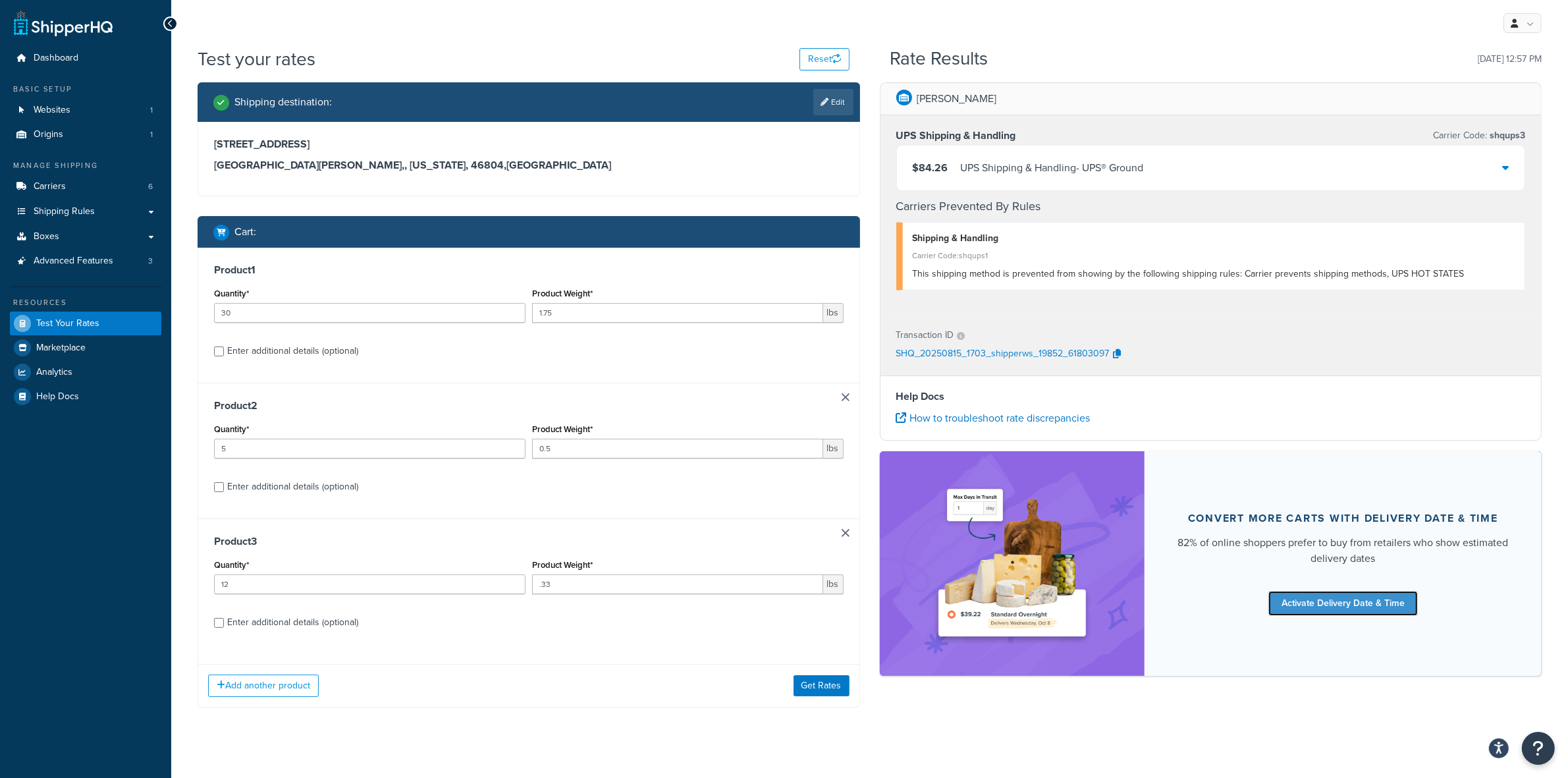
click at [1310, 613] on link "Activate Delivery Date & Time" at bounding box center [1343, 603] width 149 height 25
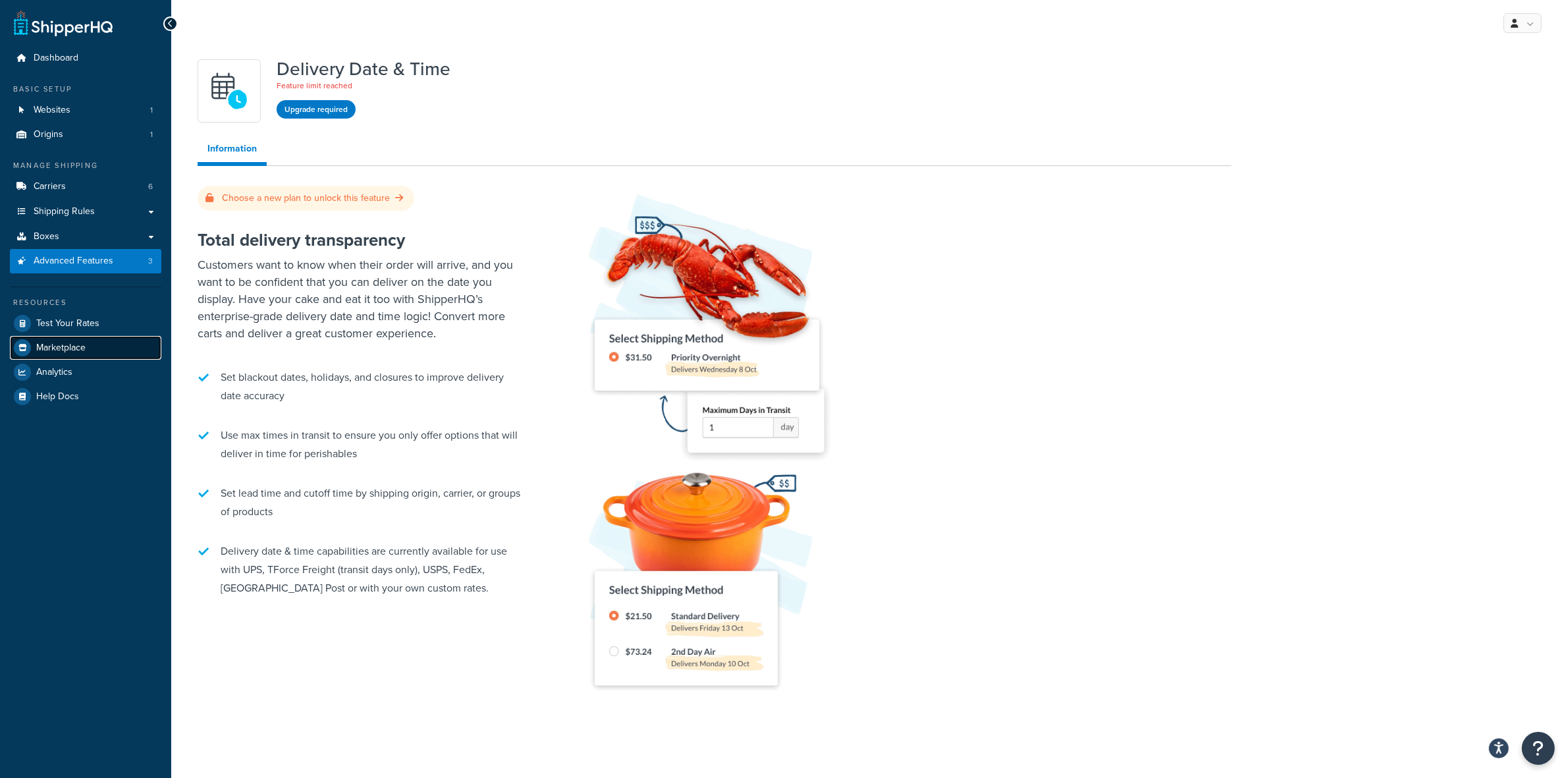
click at [47, 344] on span "Marketplace" at bounding box center [61, 348] width 50 height 11
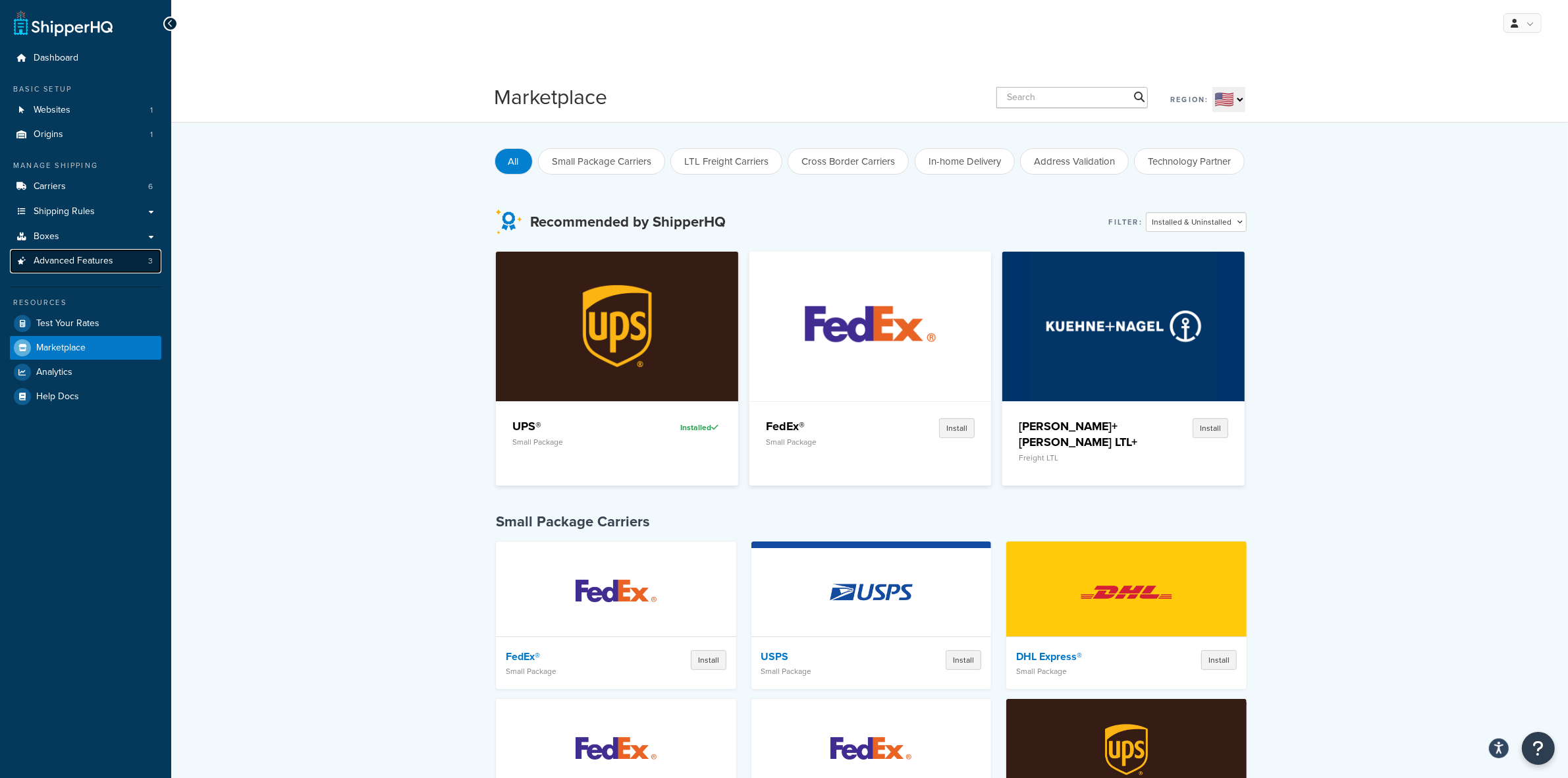
click at [58, 264] on span "Advanced Features" at bounding box center [73, 261] width 79 height 11
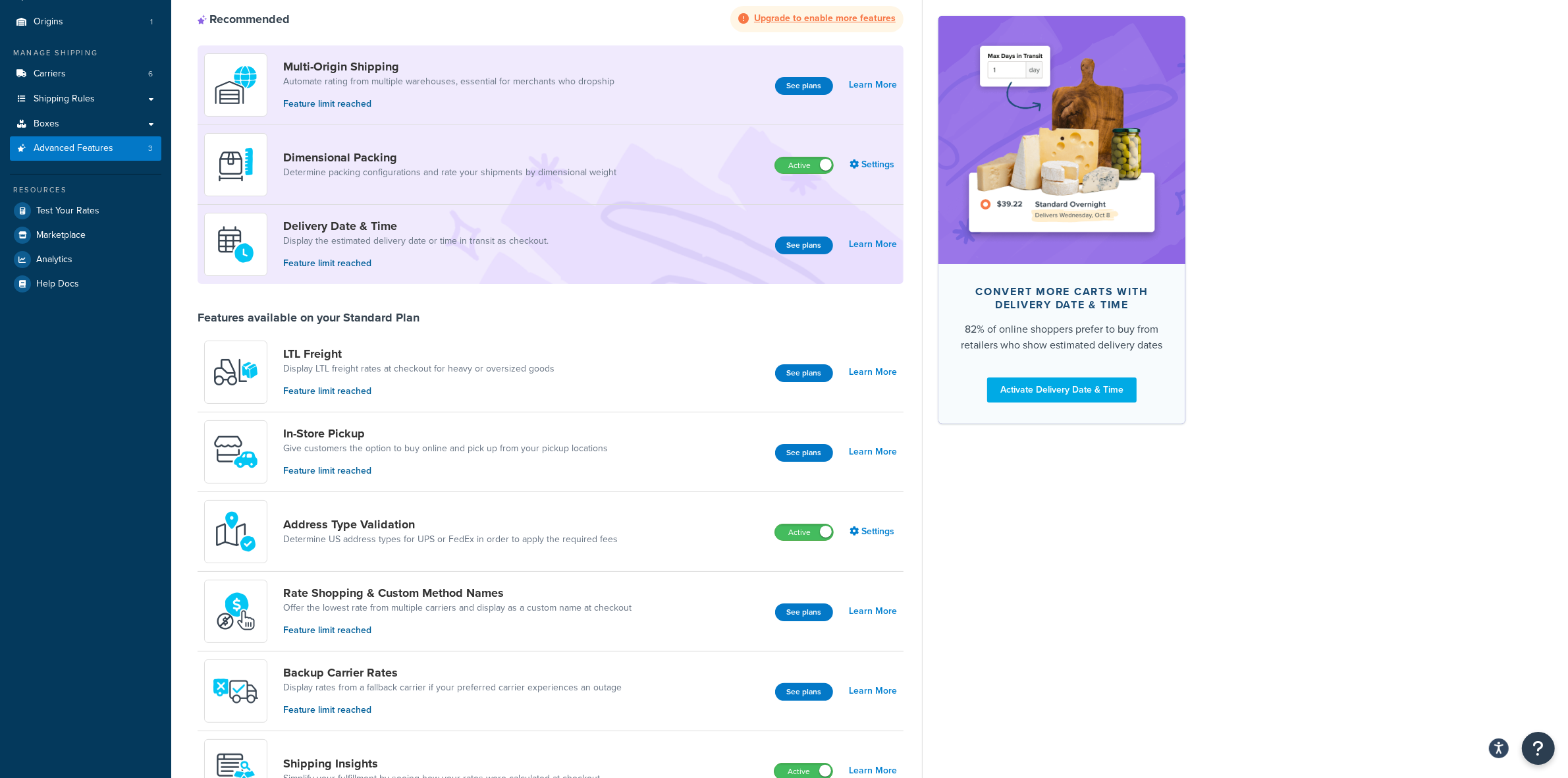
scroll to position [73, 0]
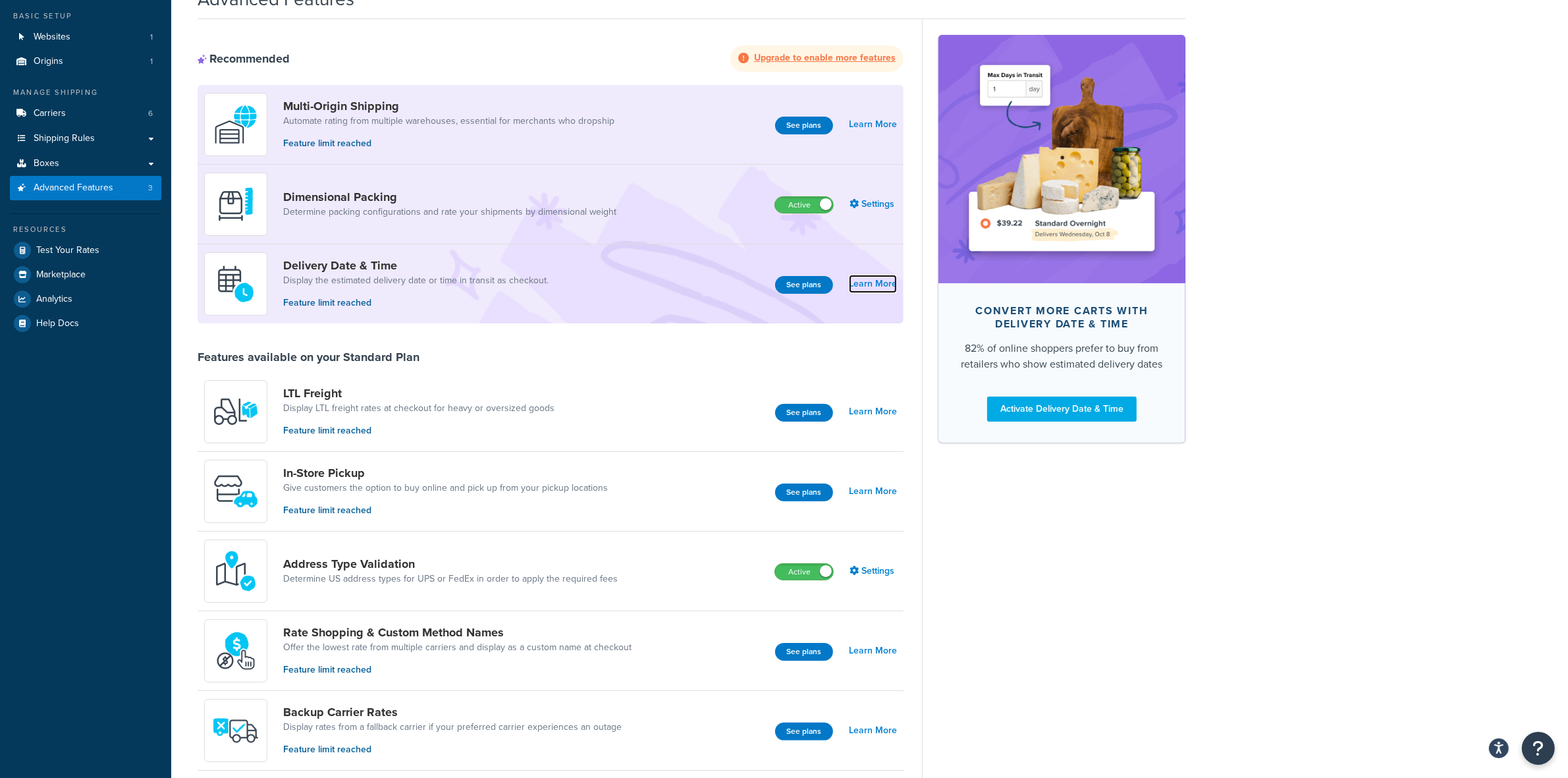
click at [879, 283] on link "Learn More" at bounding box center [873, 283] width 48 height 18
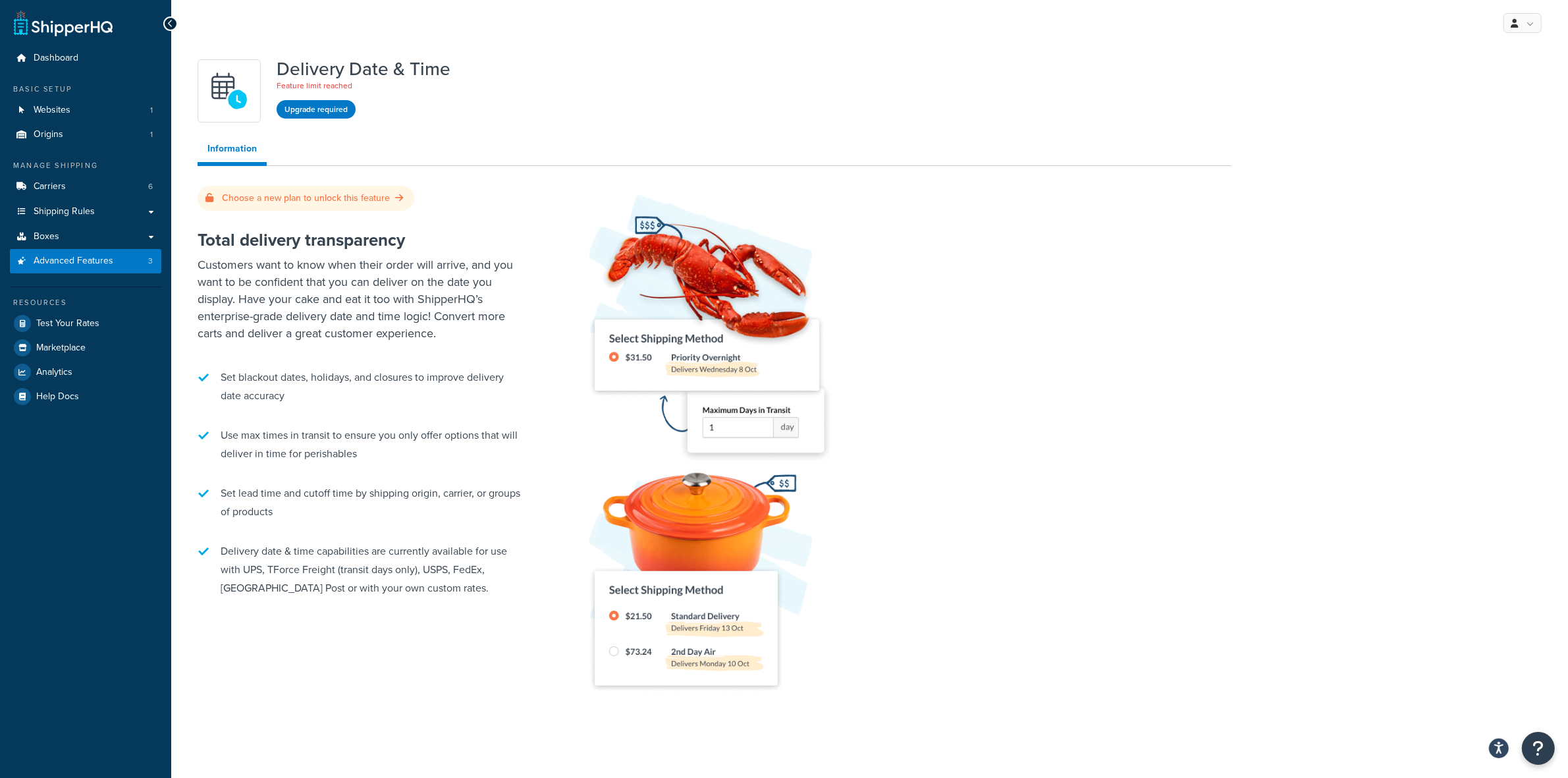
click at [238, 137] on link "Information" at bounding box center [232, 151] width 69 height 31
click at [229, 145] on link "Information" at bounding box center [232, 151] width 69 height 31
click at [53, 264] on span "Advanced Features" at bounding box center [73, 261] width 79 height 11
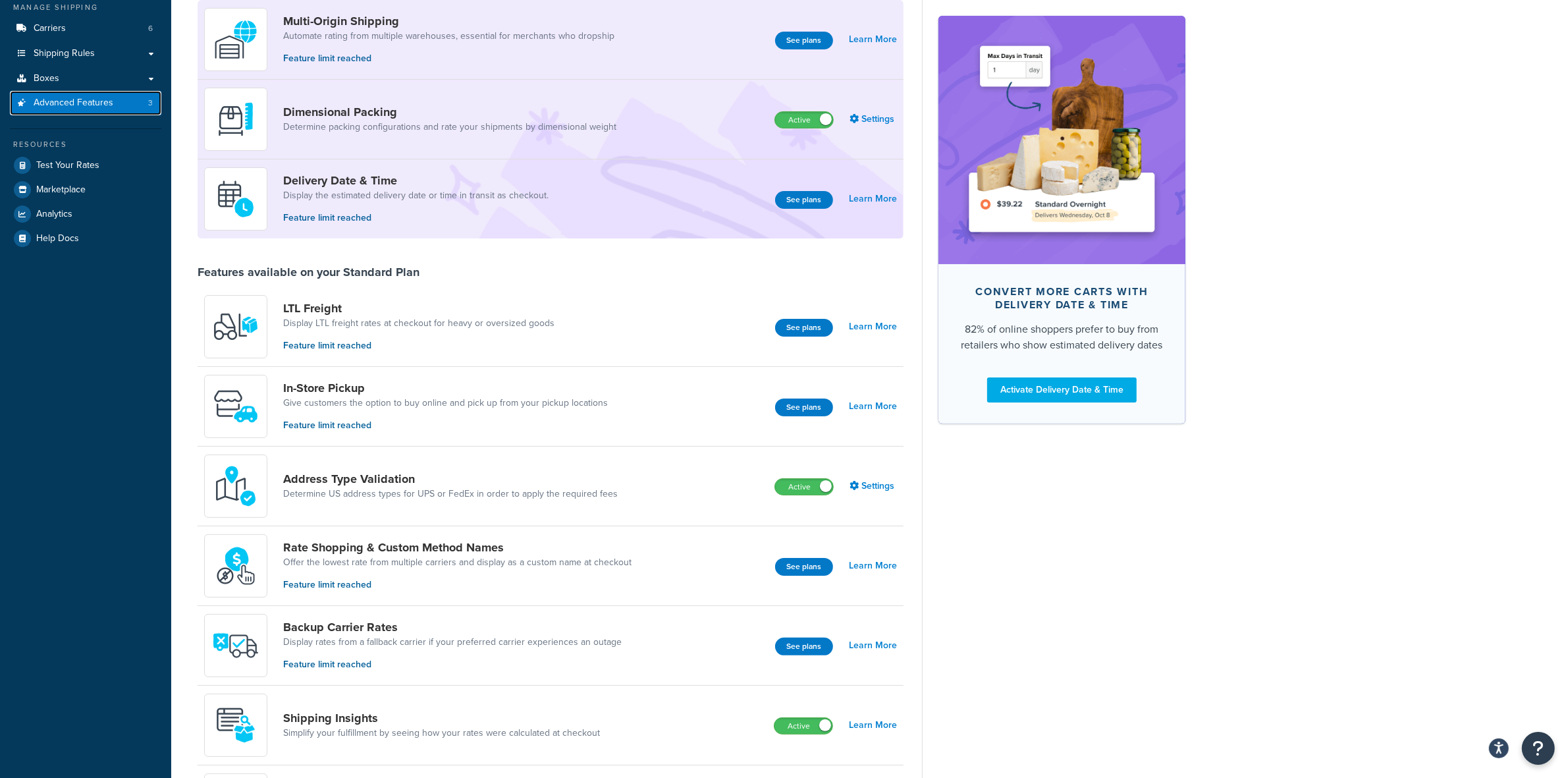
scroll to position [83, 0]
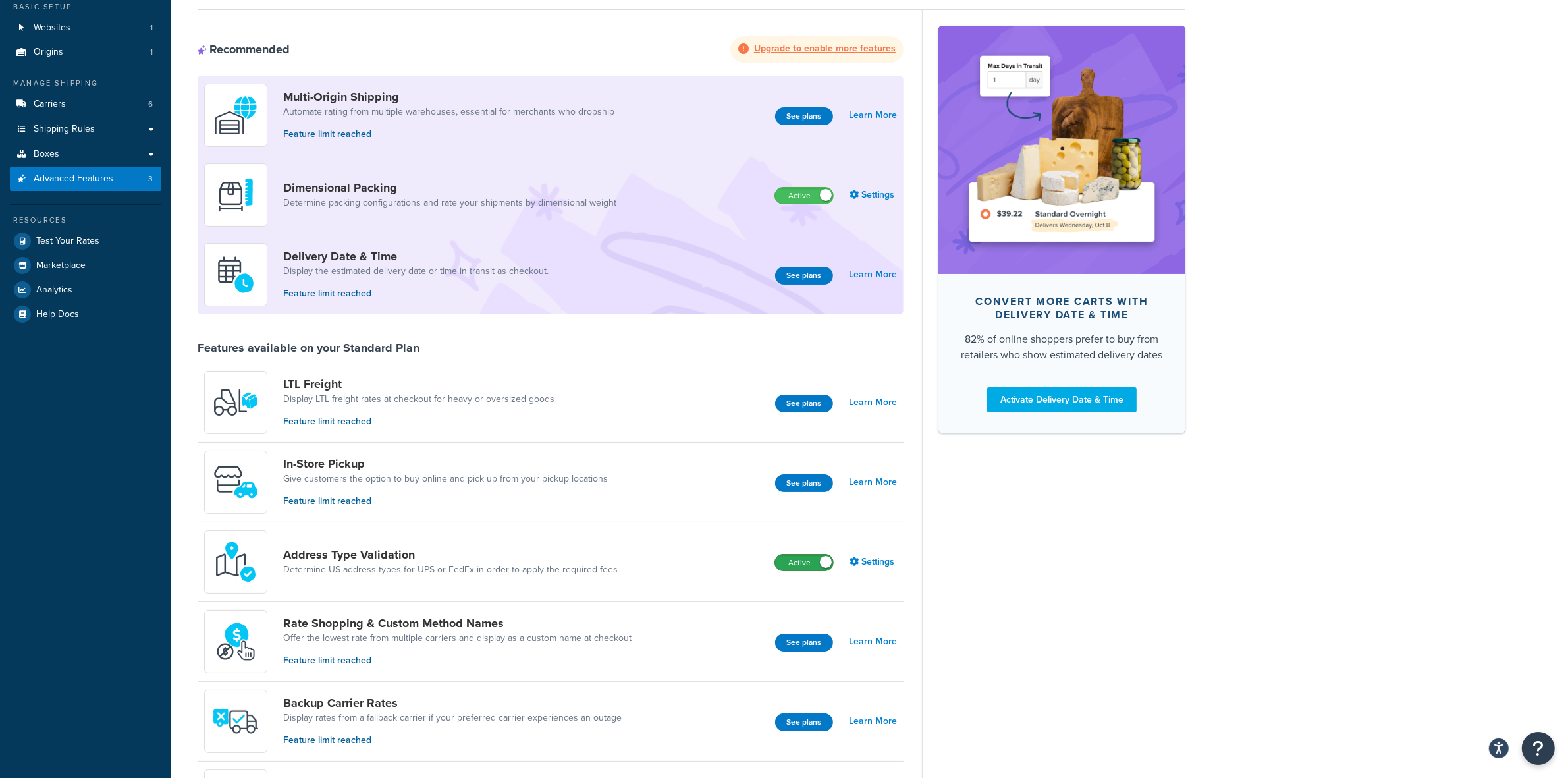
click at [817, 560] on label "Active" at bounding box center [804, 563] width 58 height 16
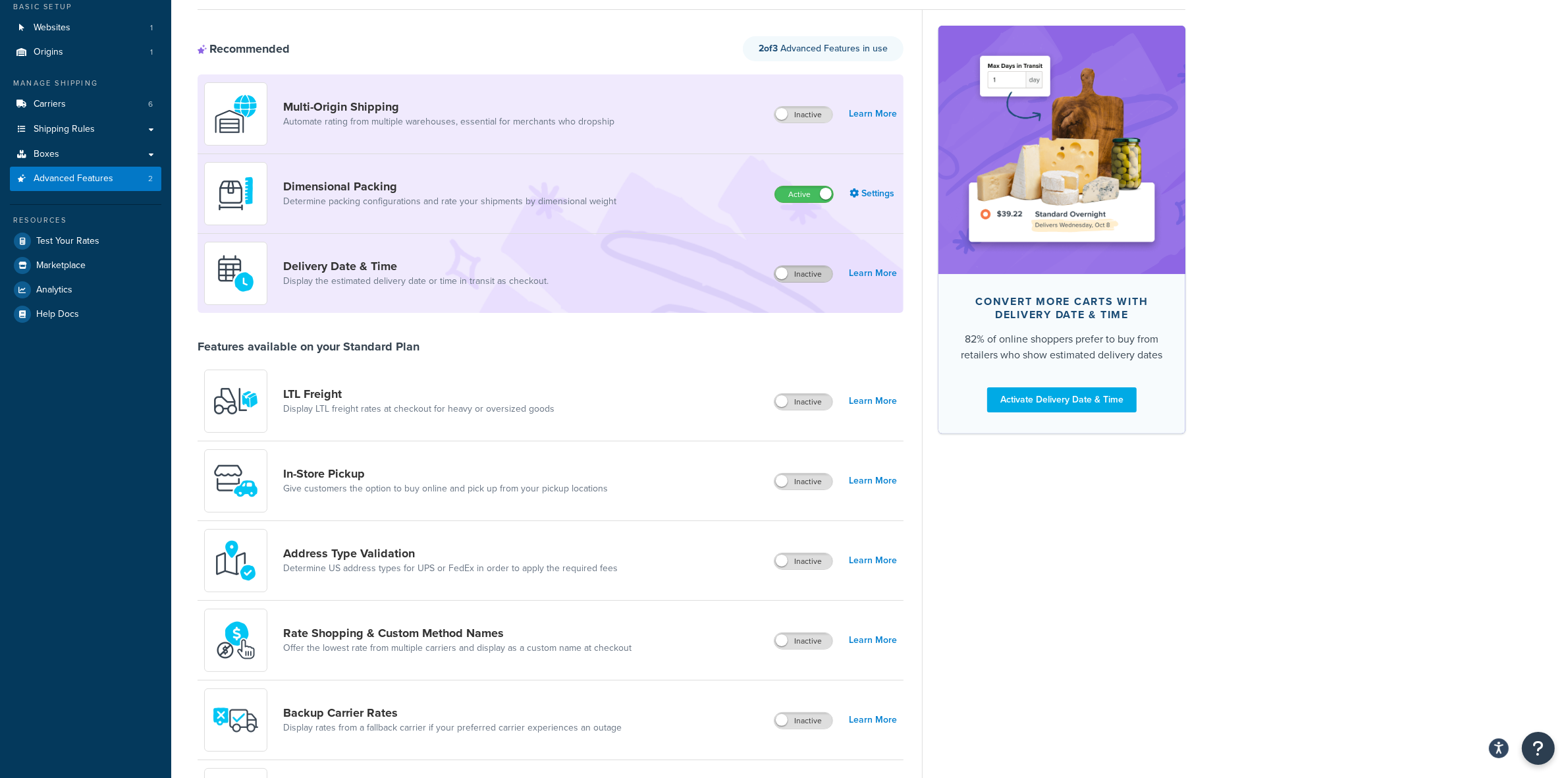
click at [795, 275] on label "Inactive" at bounding box center [803, 275] width 58 height 16
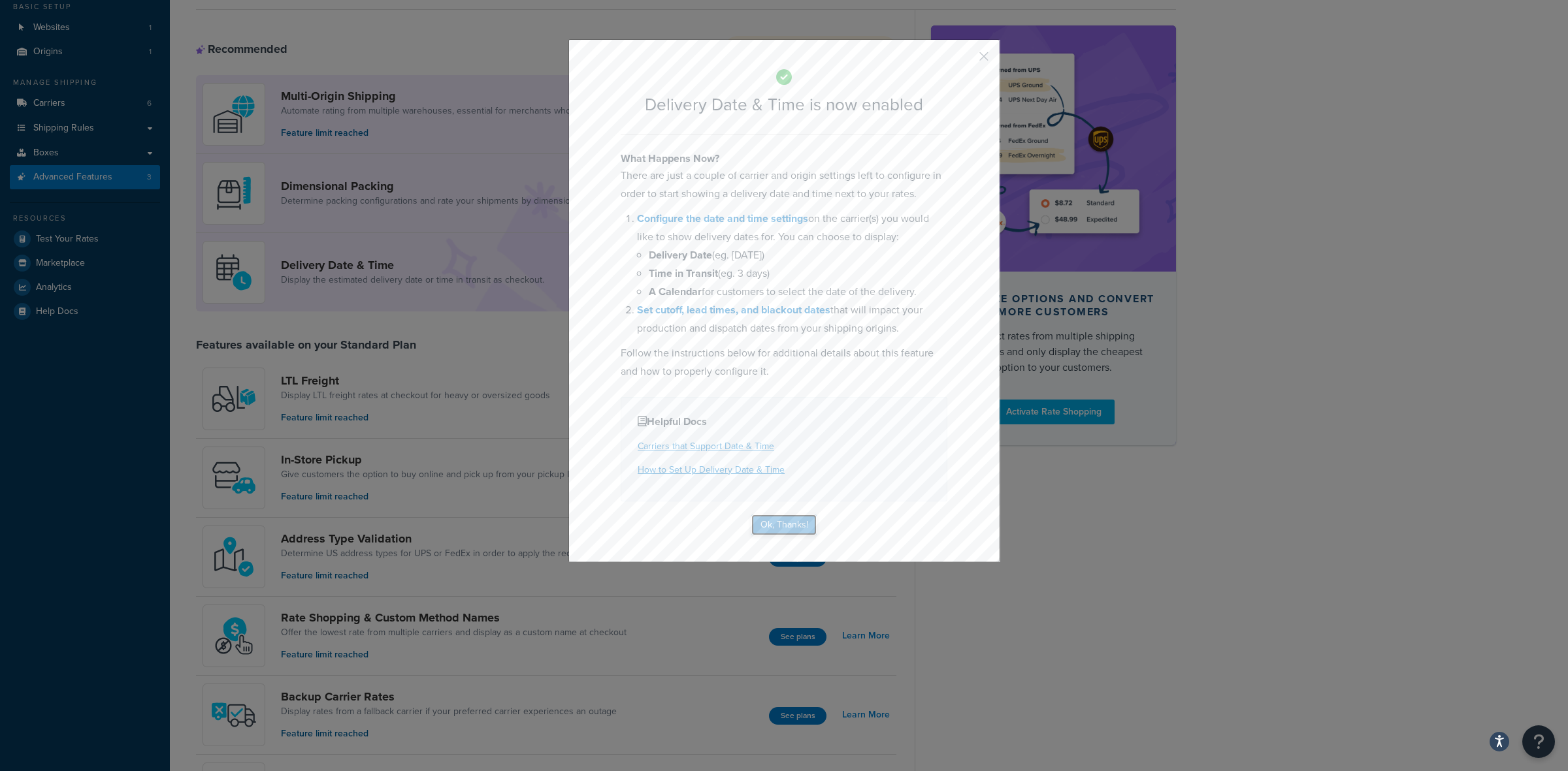
click at [770, 523] on button "Ok, Thanks!" at bounding box center [784, 525] width 65 height 21
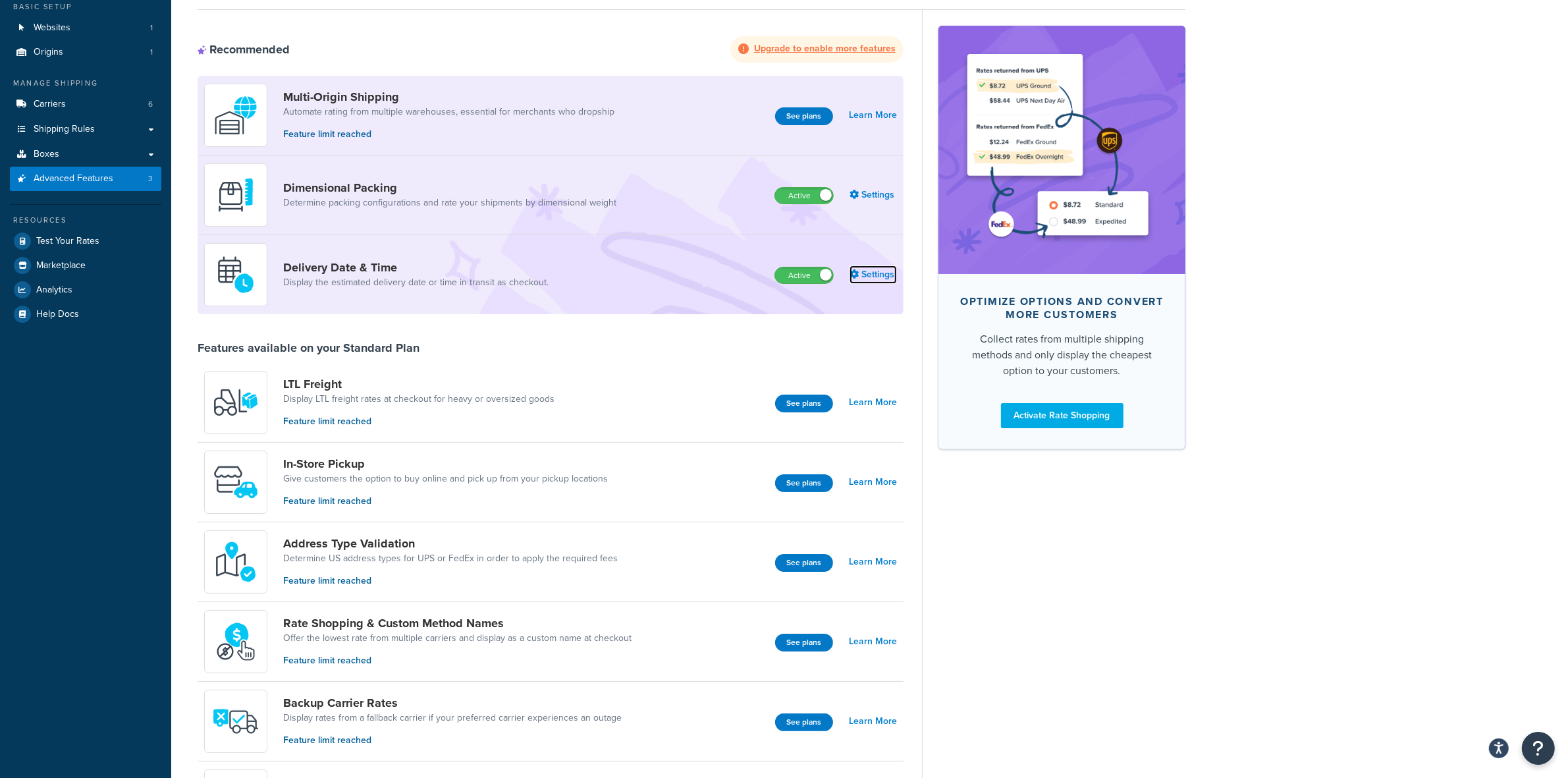
click at [880, 275] on link "Settings" at bounding box center [873, 275] width 47 height 18
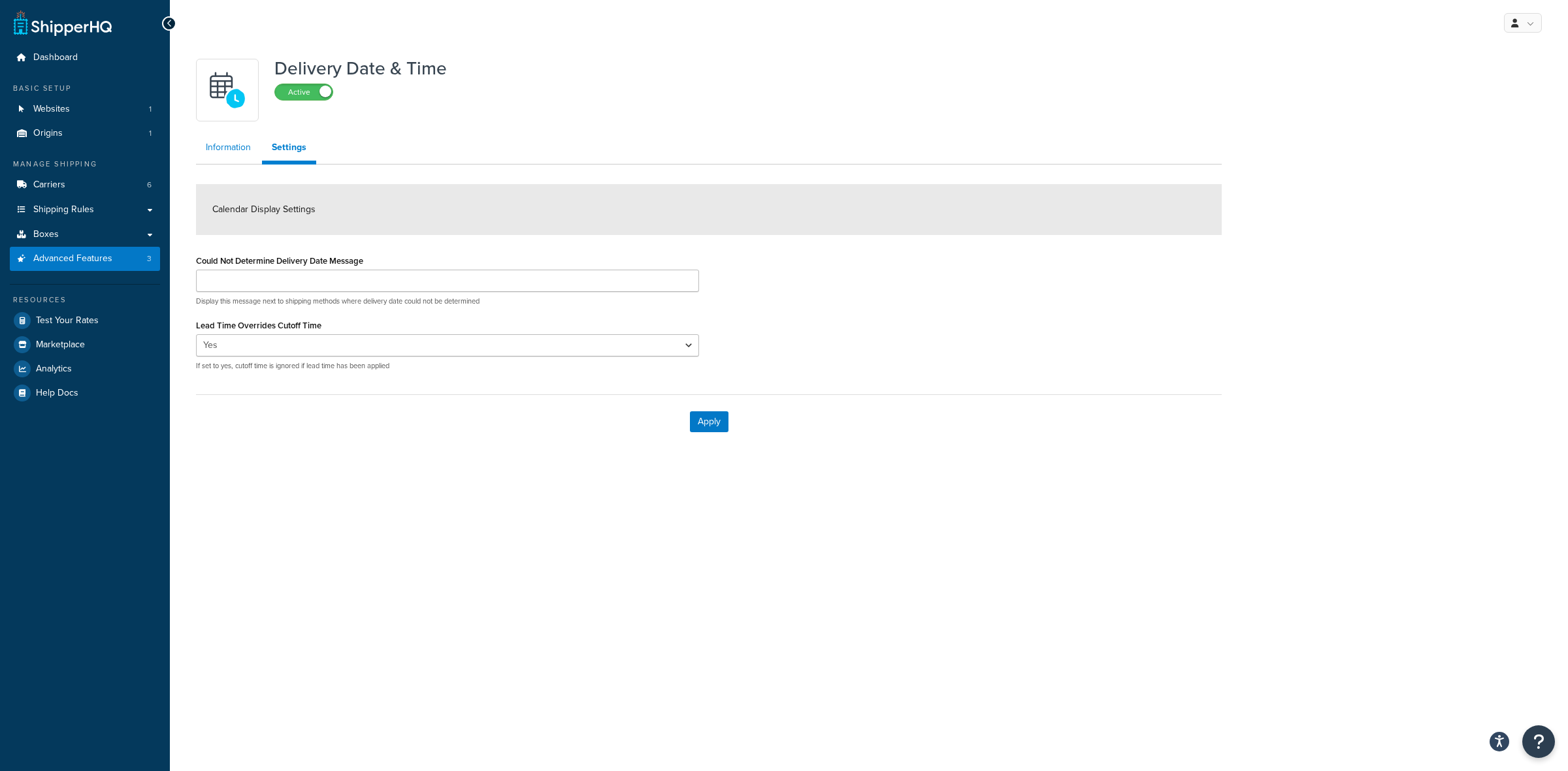
click at [216, 144] on link "Information" at bounding box center [228, 147] width 64 height 26
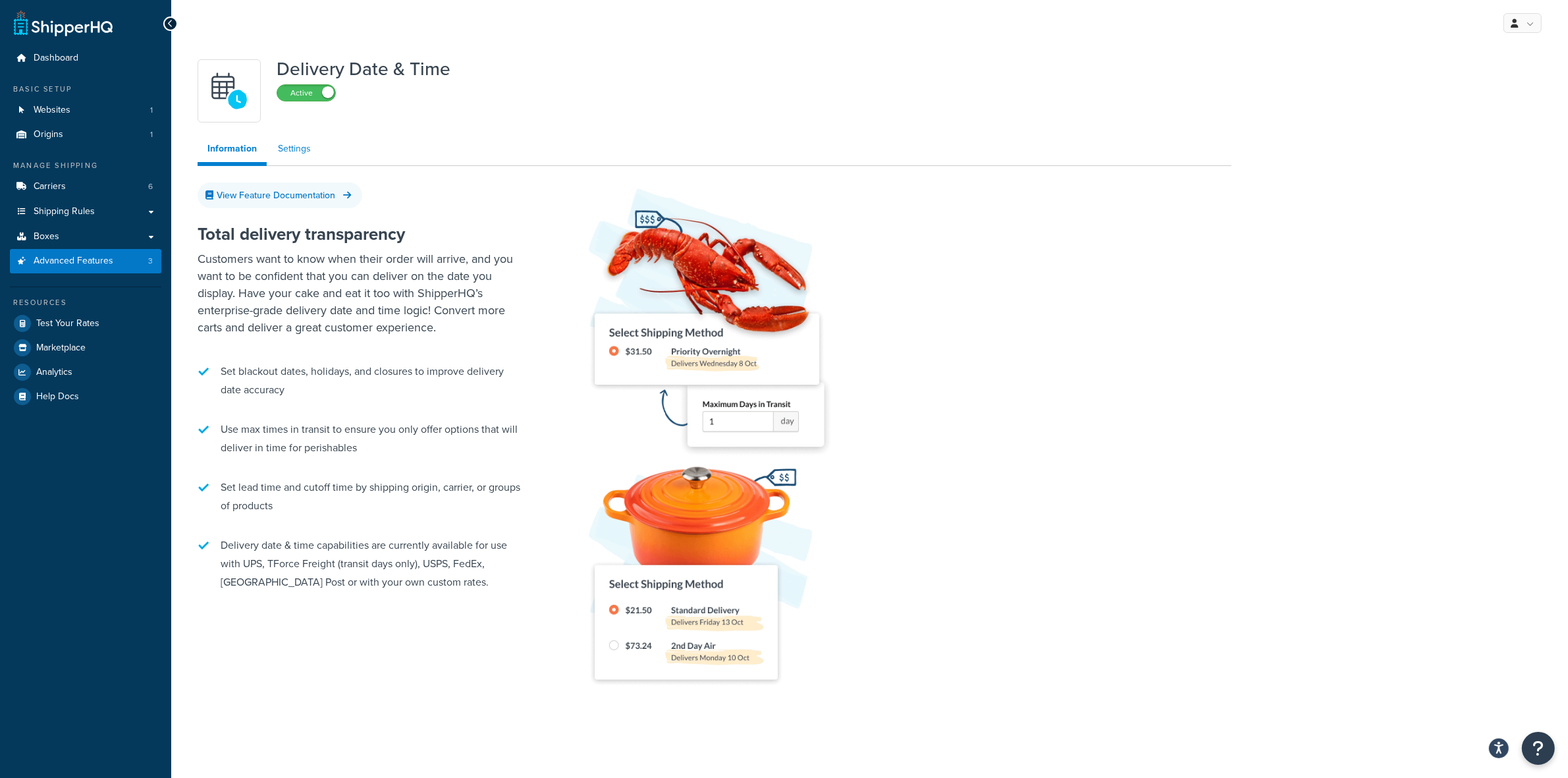
click at [285, 143] on link "Settings" at bounding box center [295, 149] width 53 height 26
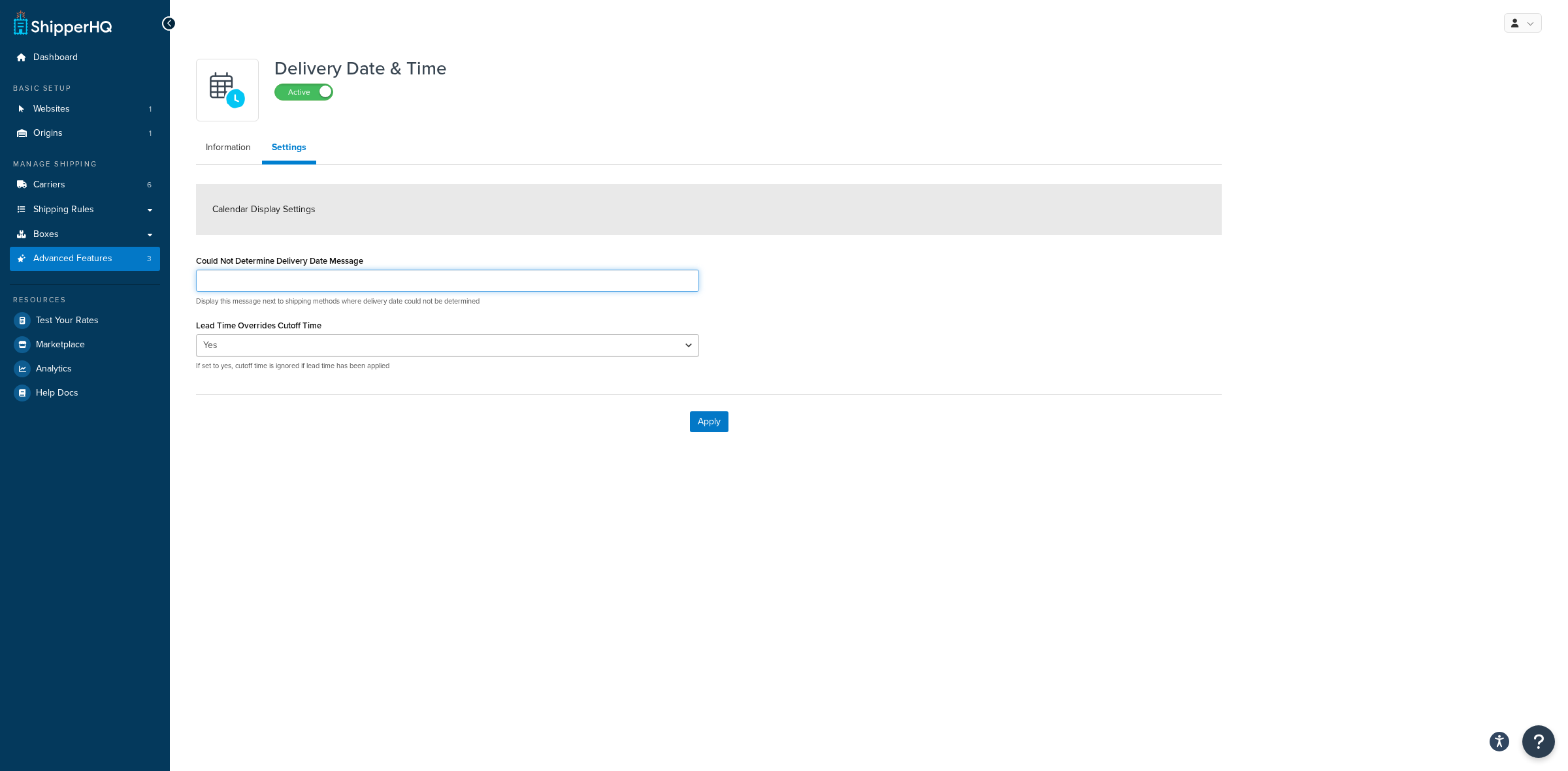
click at [279, 278] on input "Could Not Determine Delivery Date Message" at bounding box center [447, 281] width 503 height 22
click at [380, 338] on select "Yes No" at bounding box center [447, 345] width 503 height 22
click at [196, 334] on select "Yes No" at bounding box center [447, 345] width 503 height 22
click at [46, 180] on span "Carriers" at bounding box center [49, 185] width 32 height 11
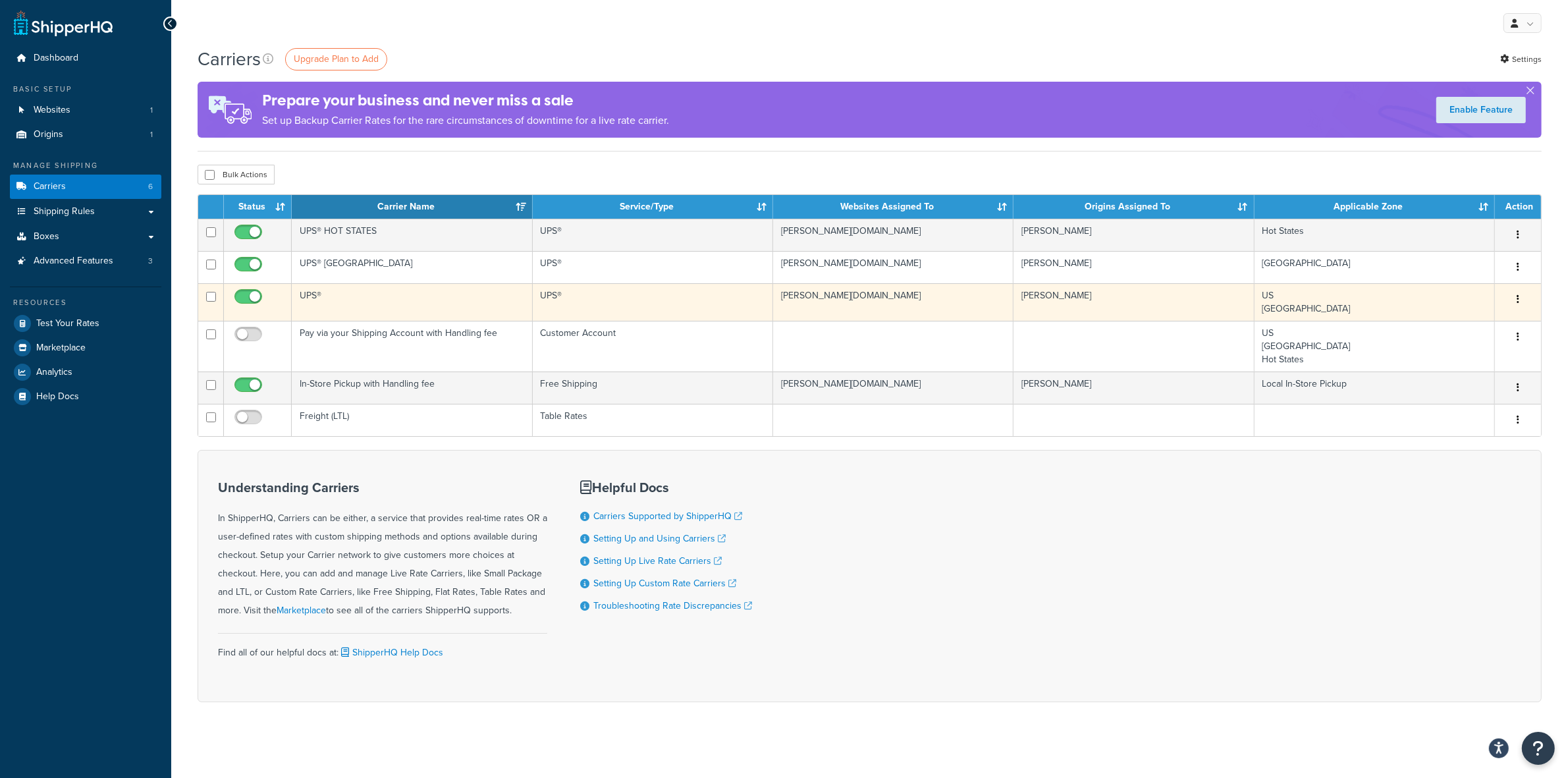
click at [1517, 300] on icon "button" at bounding box center [1517, 299] width 2 height 9
click at [1466, 321] on link "Edit" at bounding box center [1465, 328] width 104 height 27
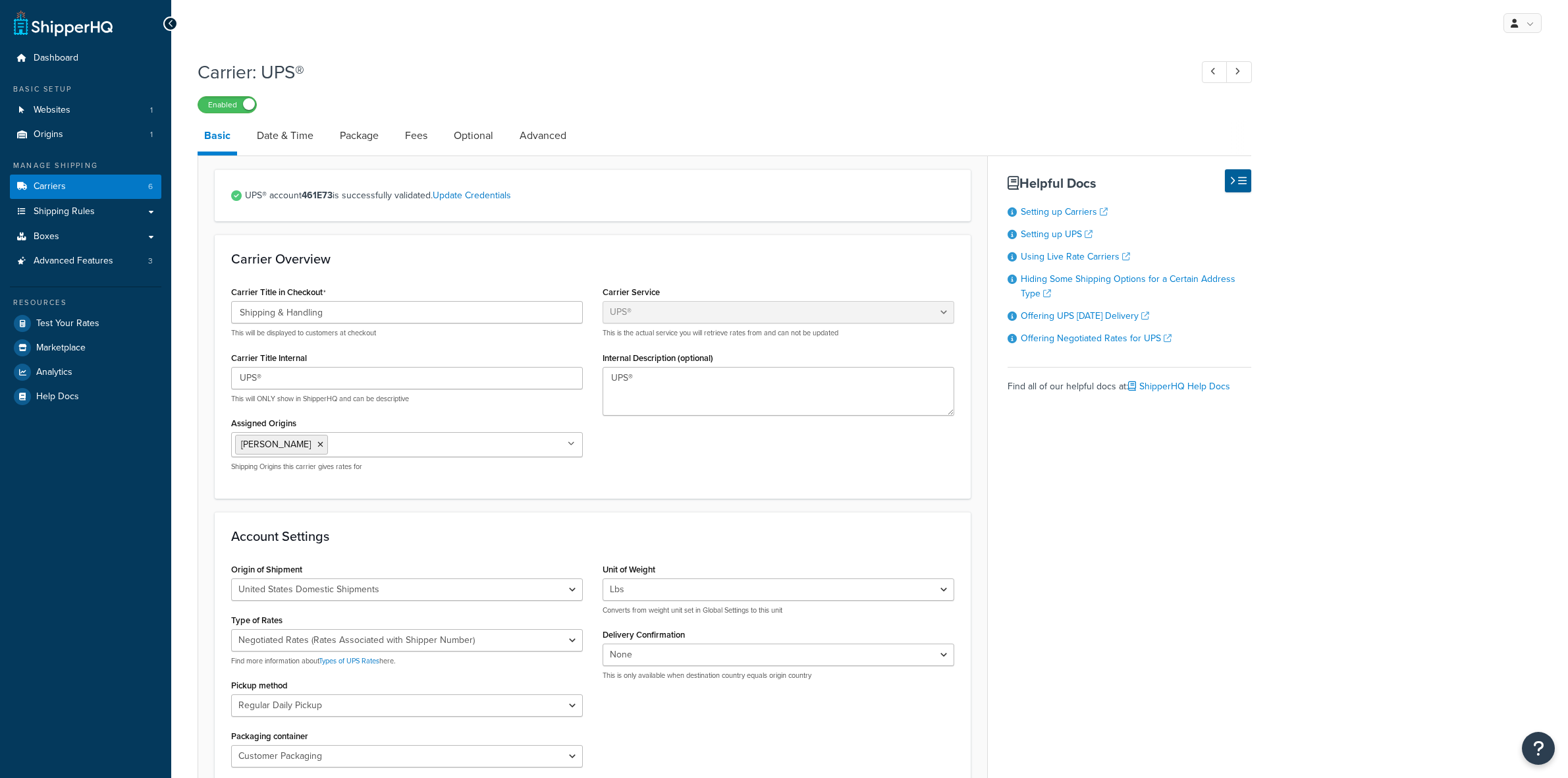
select select "ups"
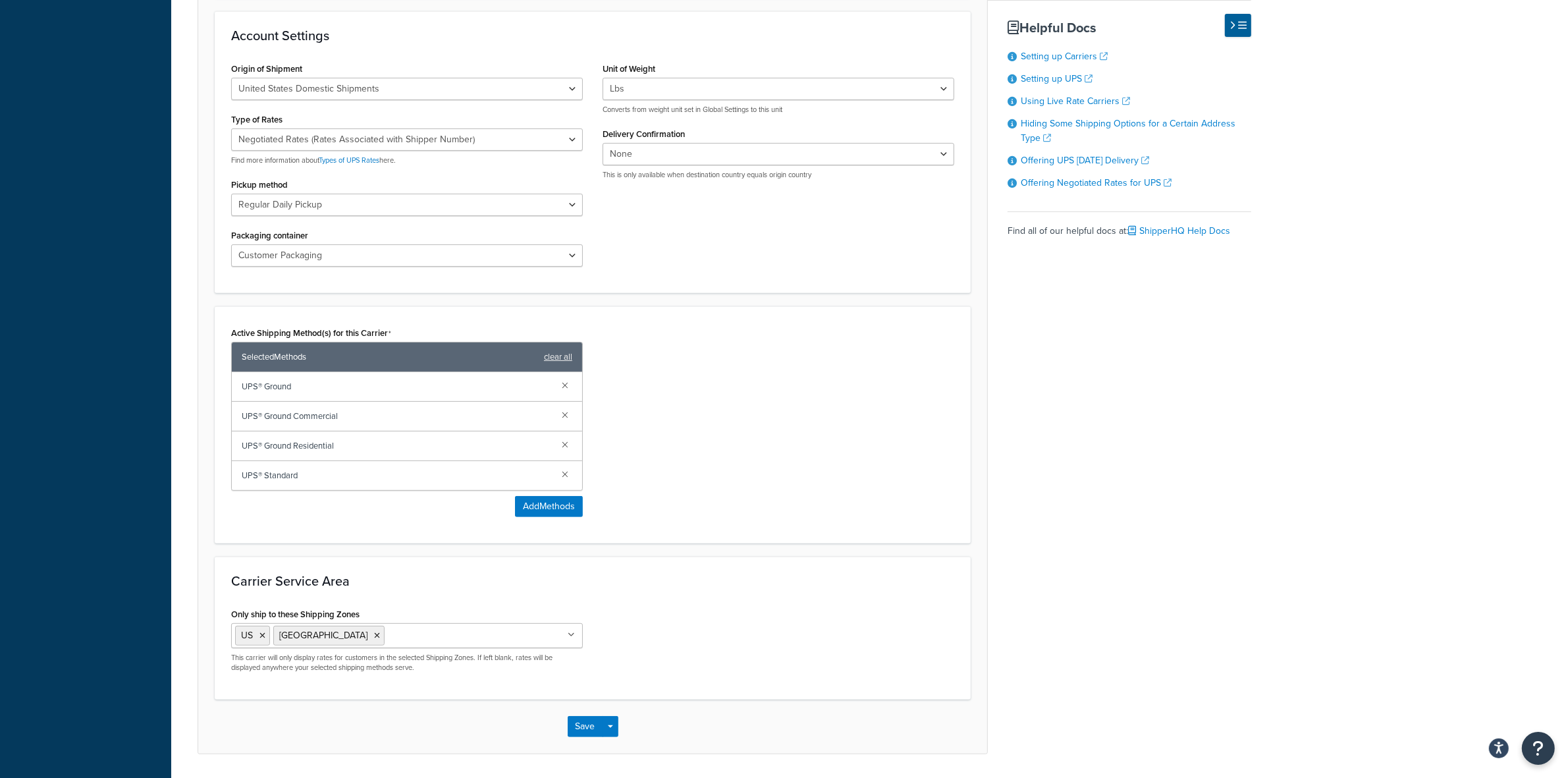
scroll to position [545, 0]
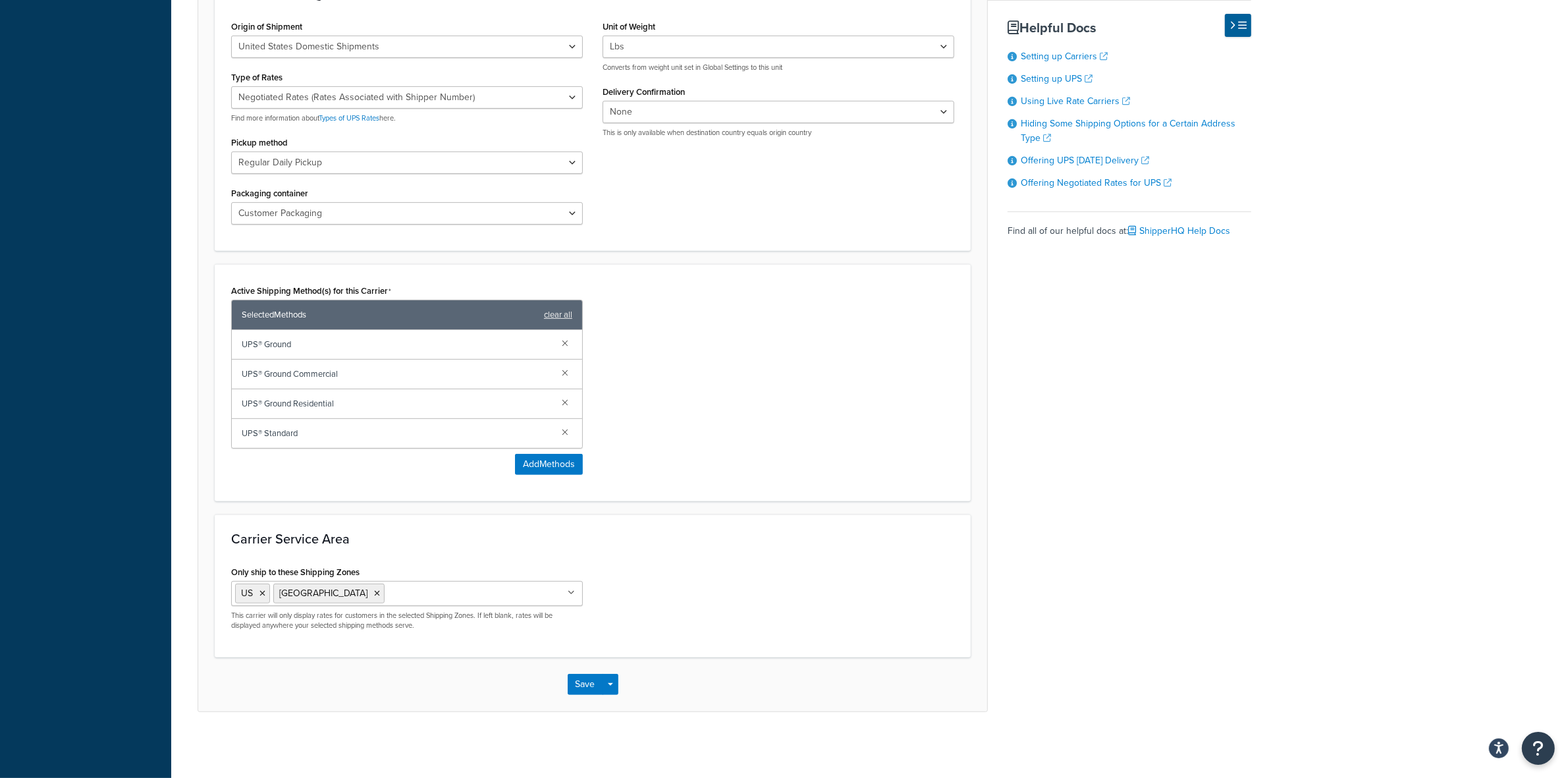
click at [571, 590] on icon at bounding box center [571, 593] width 7 height 8
click at [876, 554] on div "Carrier Service Area Only ship to these Shipping Zones US Canada Local In-Store…" at bounding box center [593, 586] width 756 height 143
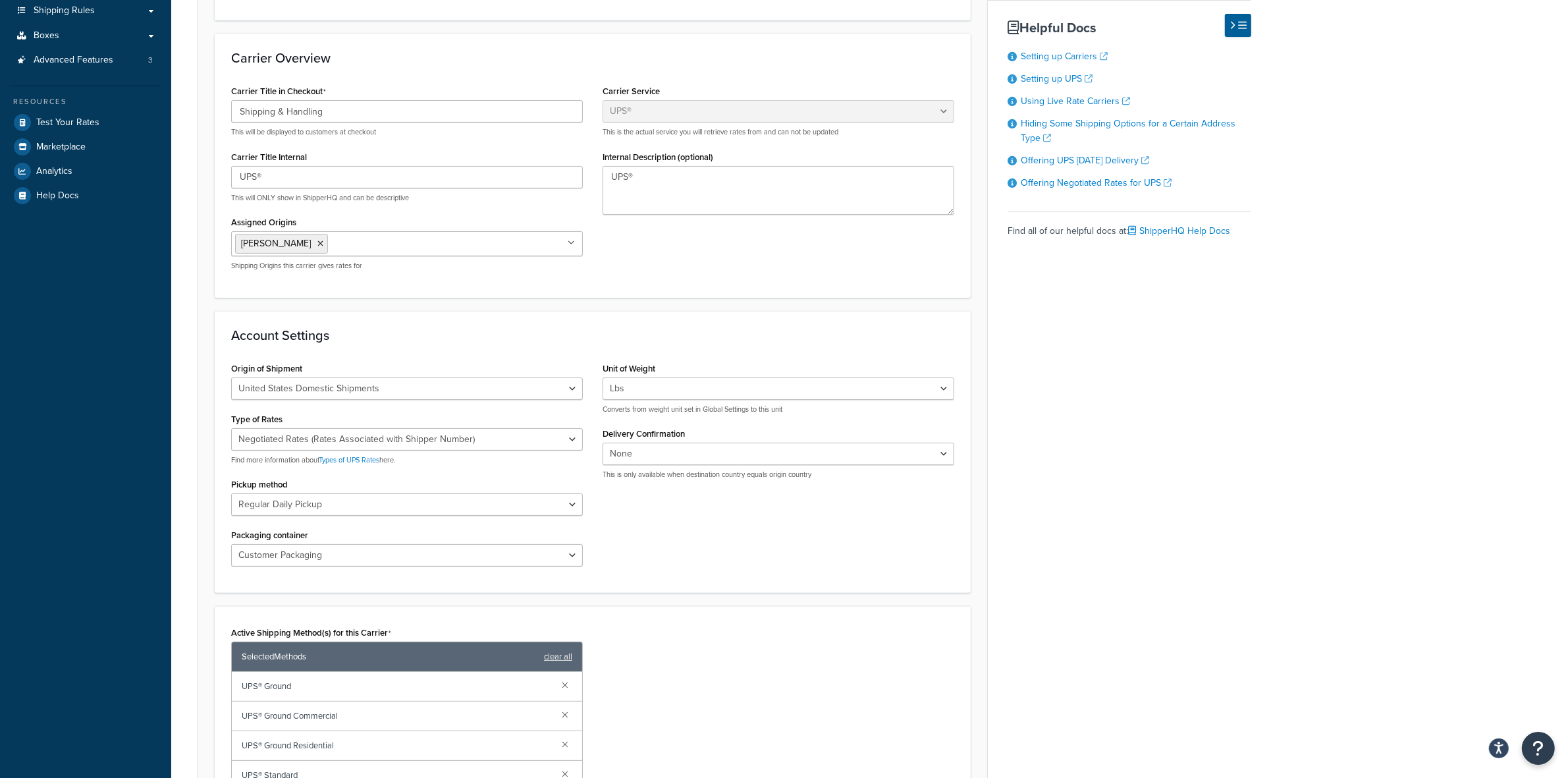
scroll to position [0, 0]
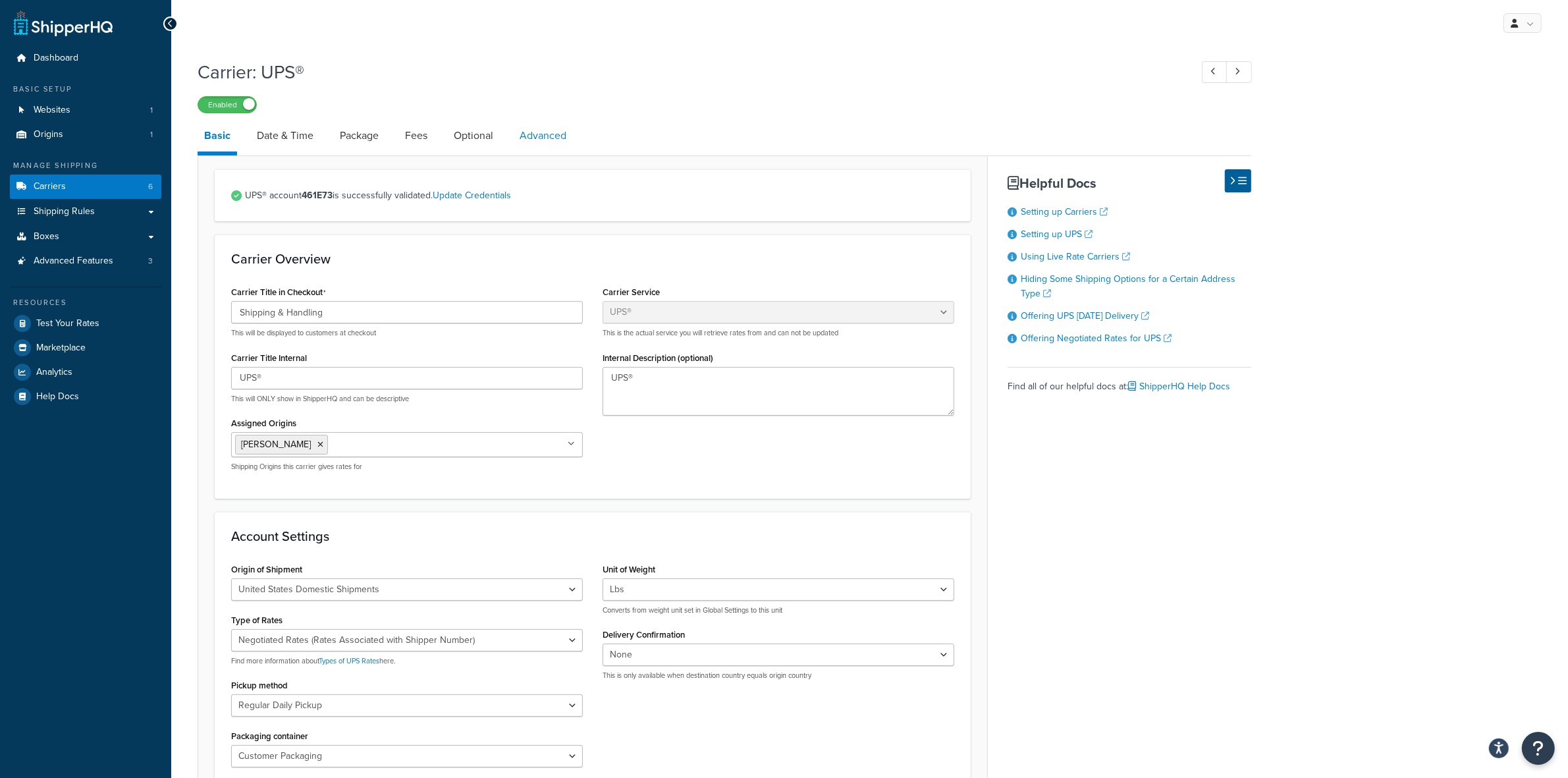
click at [548, 134] on link "Advanced" at bounding box center [542, 135] width 60 height 31
select select "false"
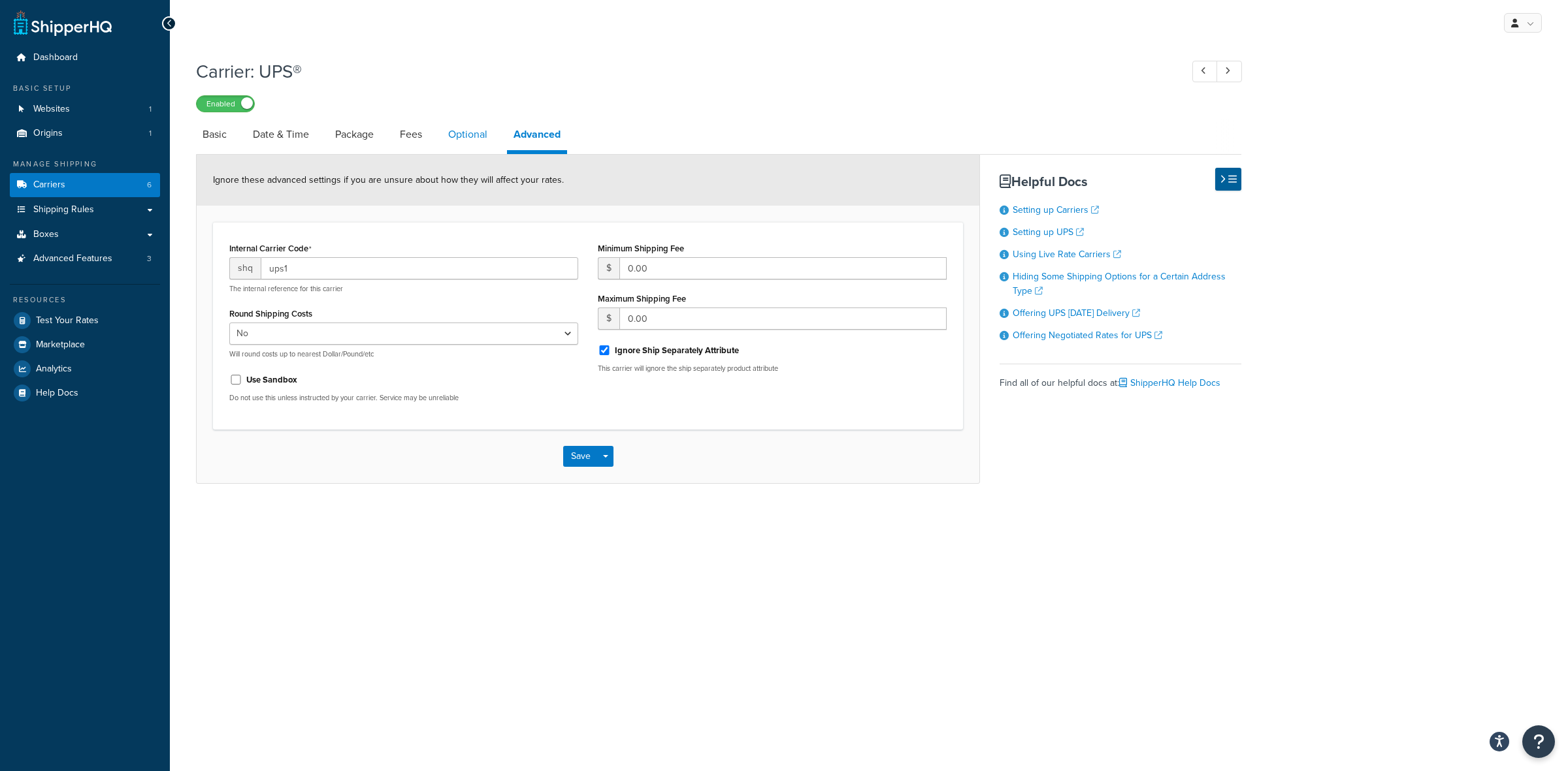
click at [469, 130] on link "Optional" at bounding box center [468, 134] width 53 height 31
select select "business"
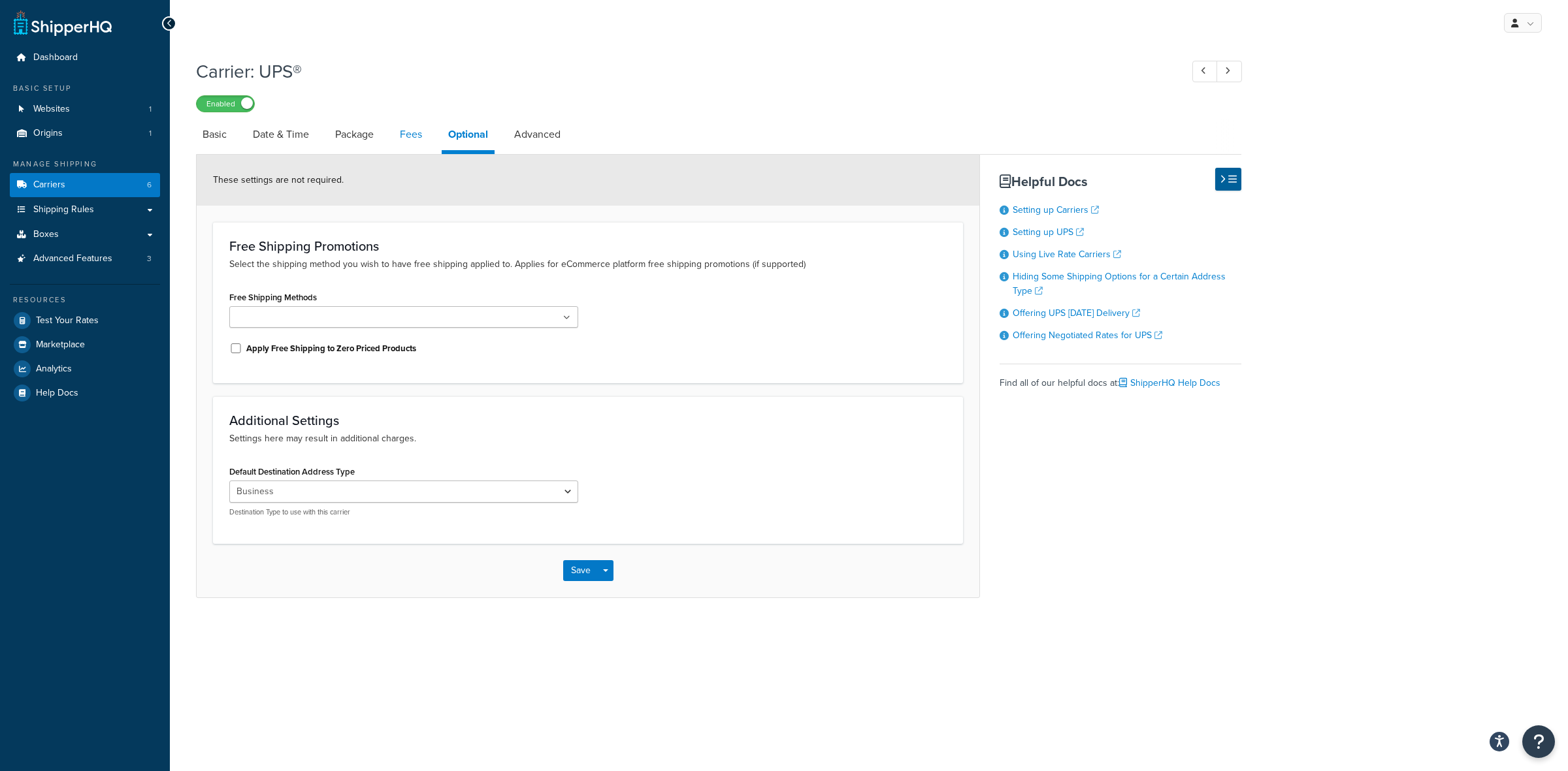
click at [412, 127] on link "Fees" at bounding box center [411, 134] width 35 height 31
select select "package"
select select "AFTER"
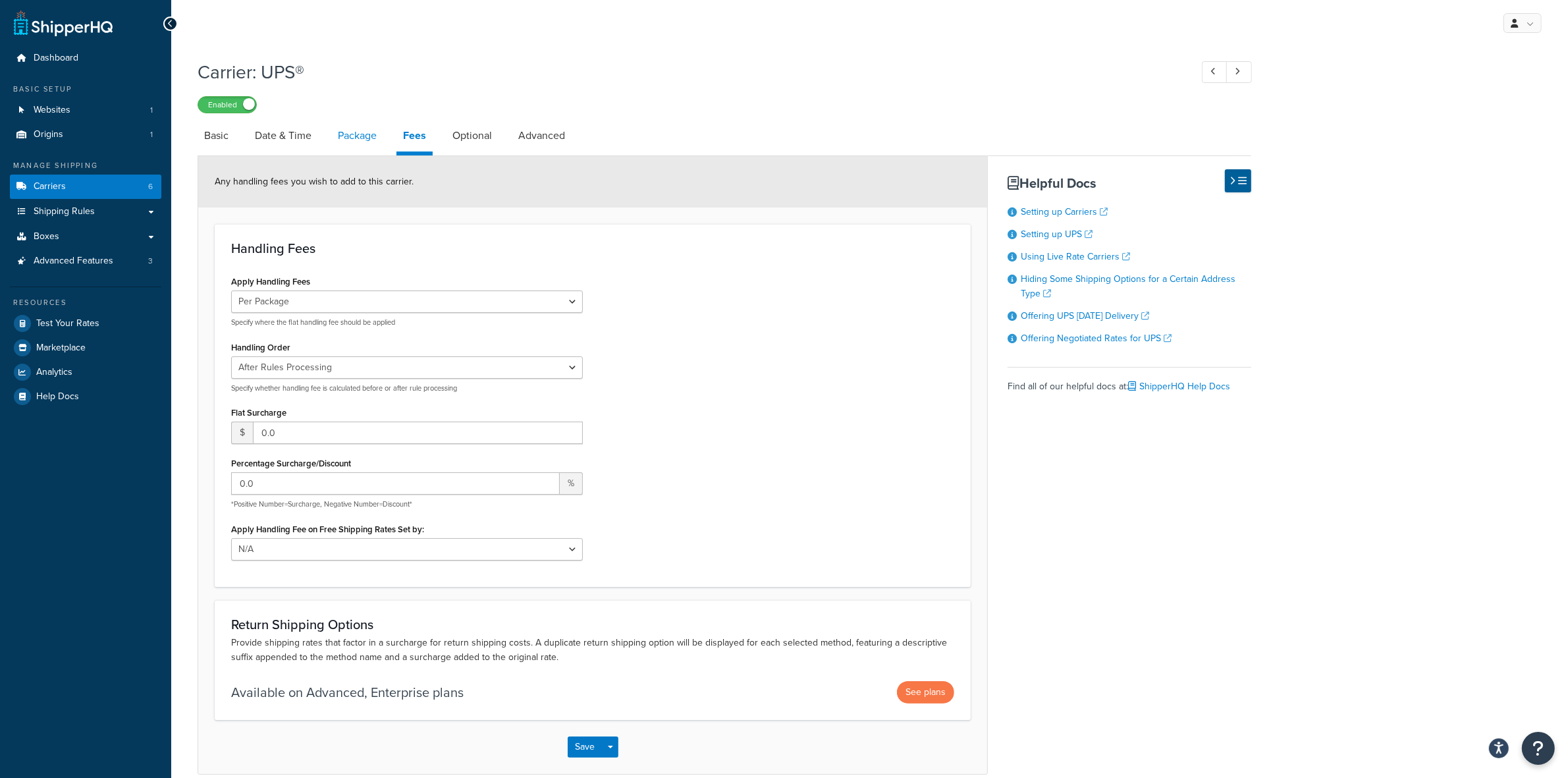
click at [350, 132] on link "Package" at bounding box center [357, 135] width 52 height 31
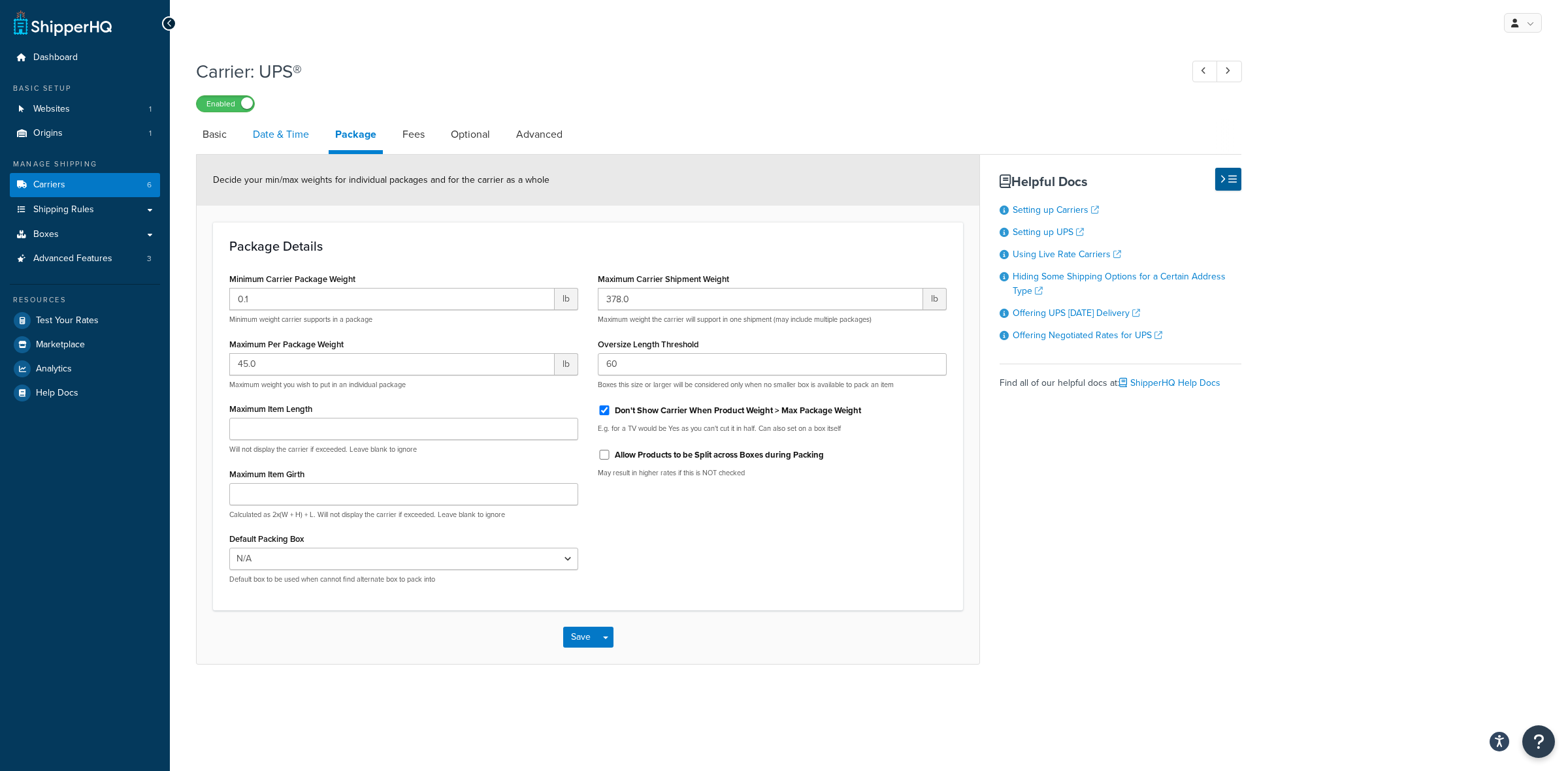
click at [261, 132] on link "Date & Time" at bounding box center [280, 134] width 69 height 31
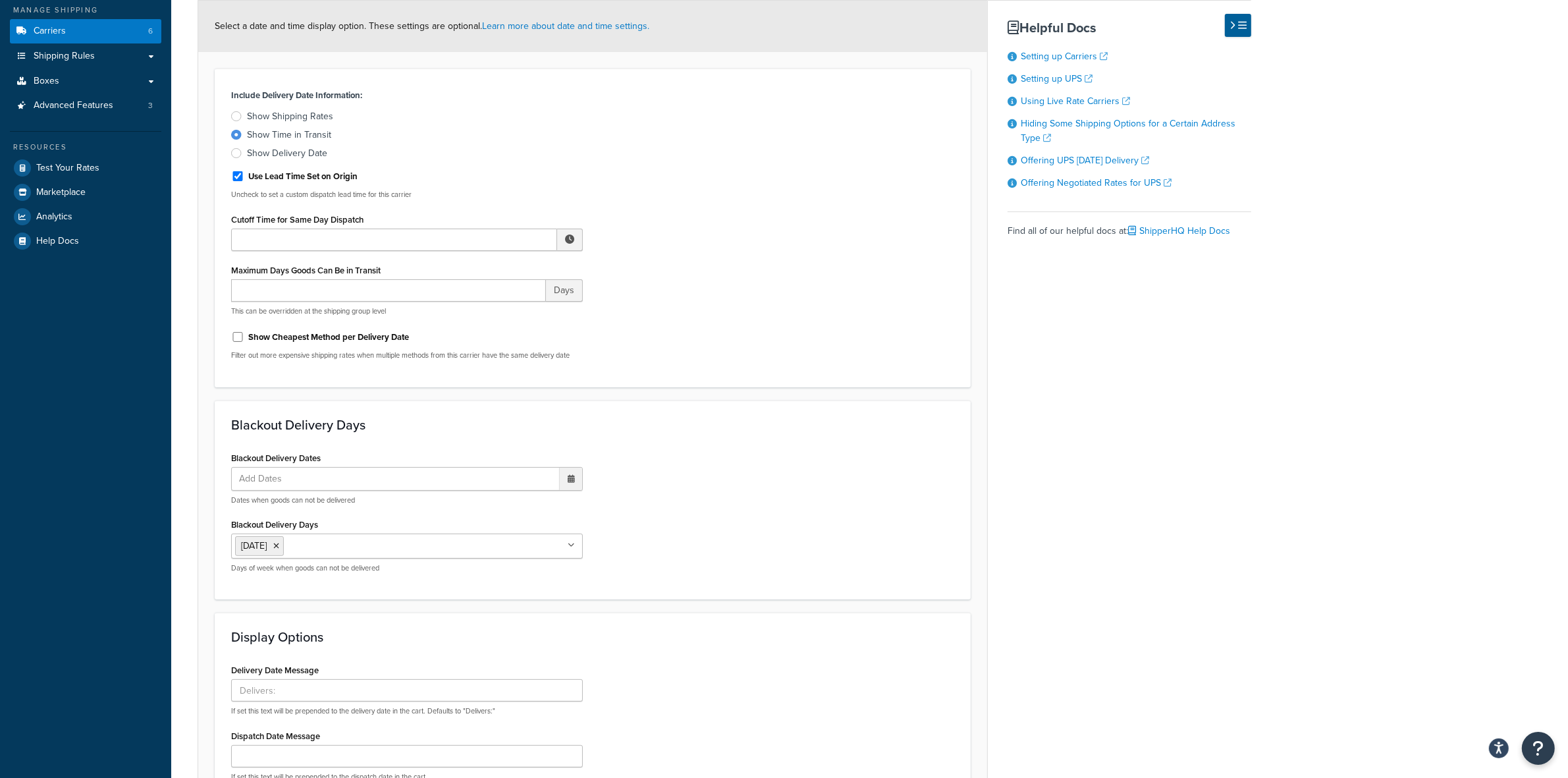
scroll to position [142, 0]
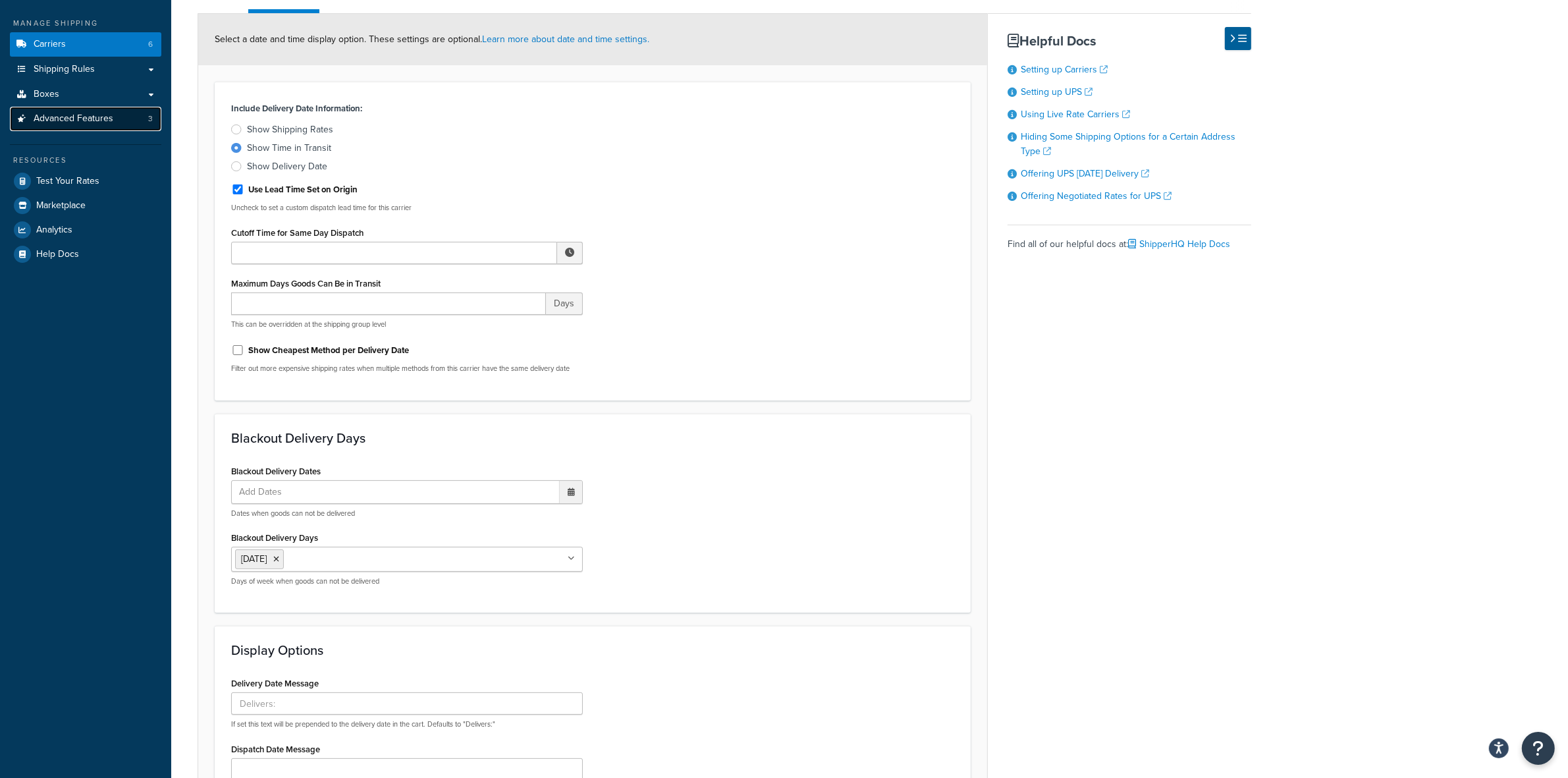
click at [83, 116] on span "Advanced Features" at bounding box center [73, 119] width 79 height 11
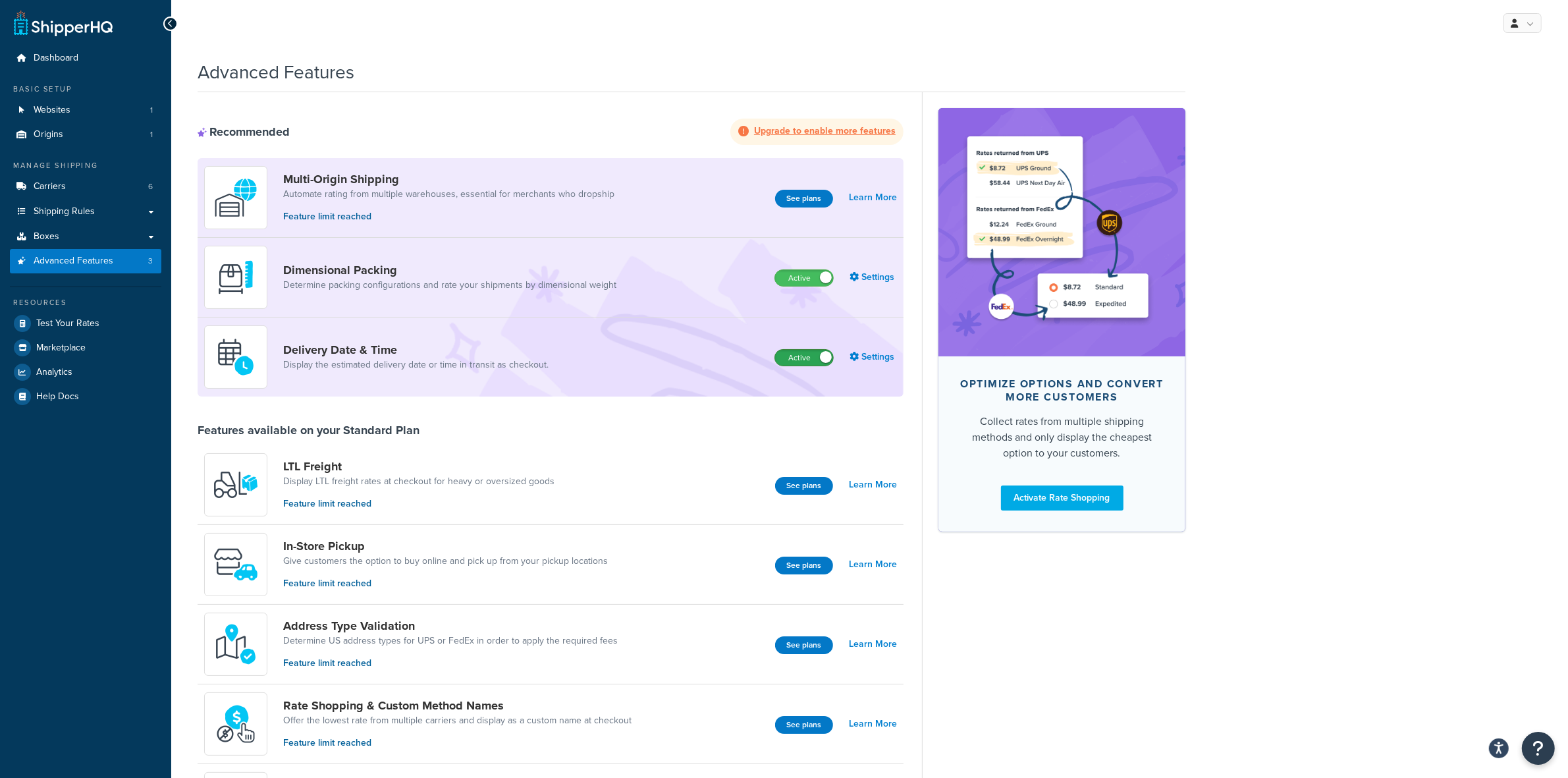
click at [818, 356] on label "Active" at bounding box center [804, 358] width 58 height 16
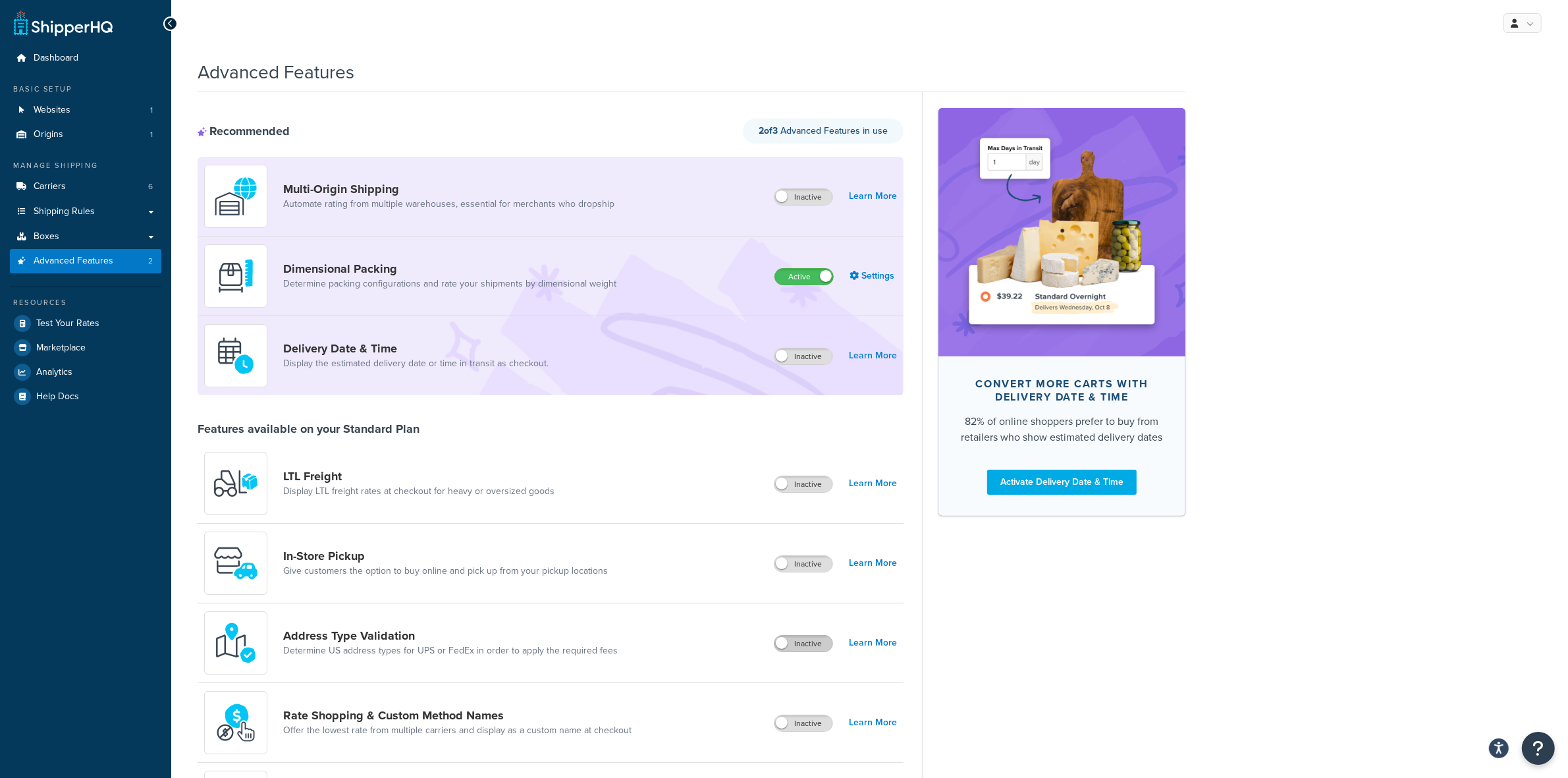
click at [794, 650] on label "Inactive" at bounding box center [803, 644] width 58 height 16
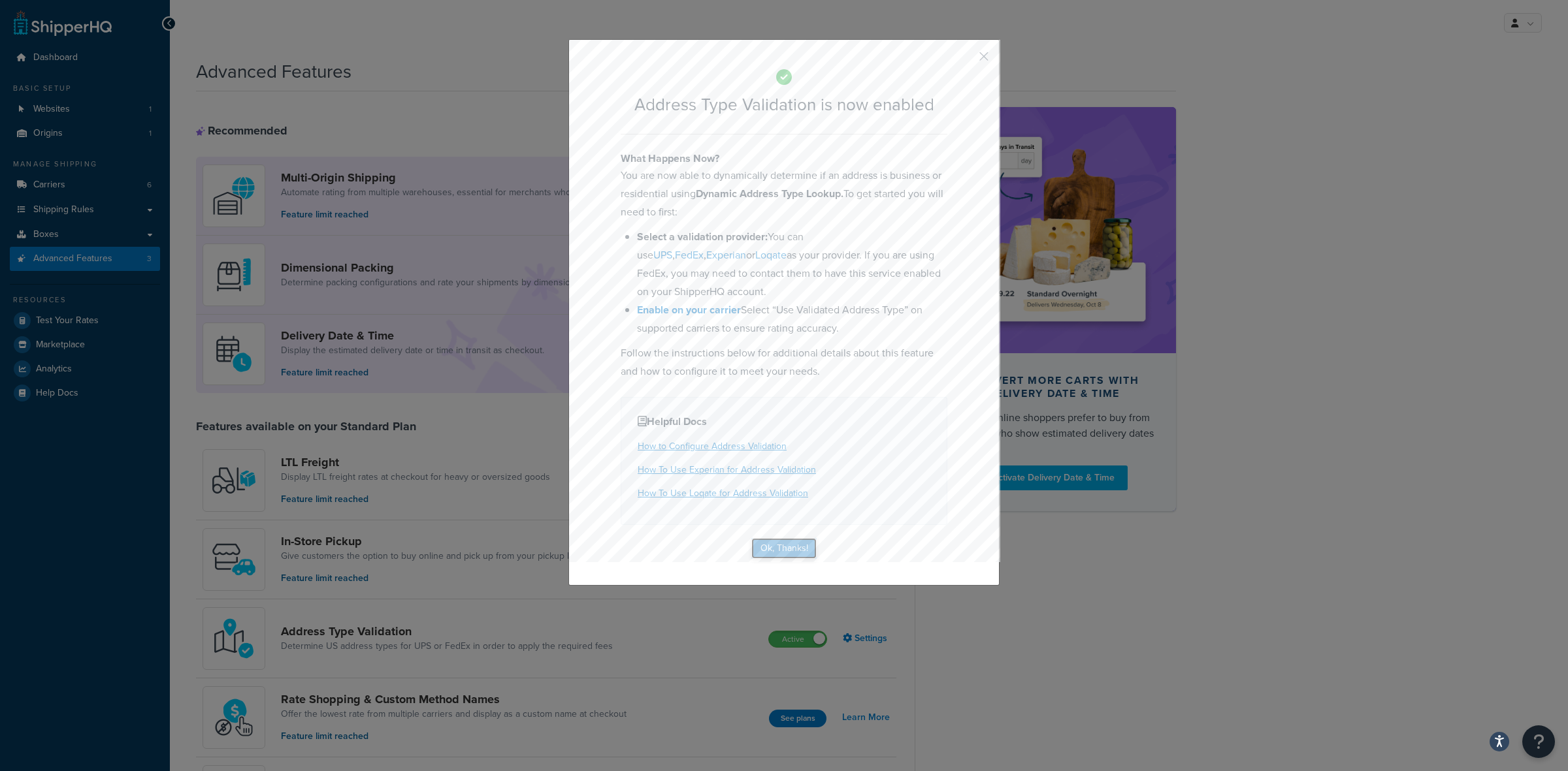
click at [784, 543] on button "Ok, Thanks!" at bounding box center [784, 548] width 65 height 21
